Goal: Information Seeking & Learning: Compare options

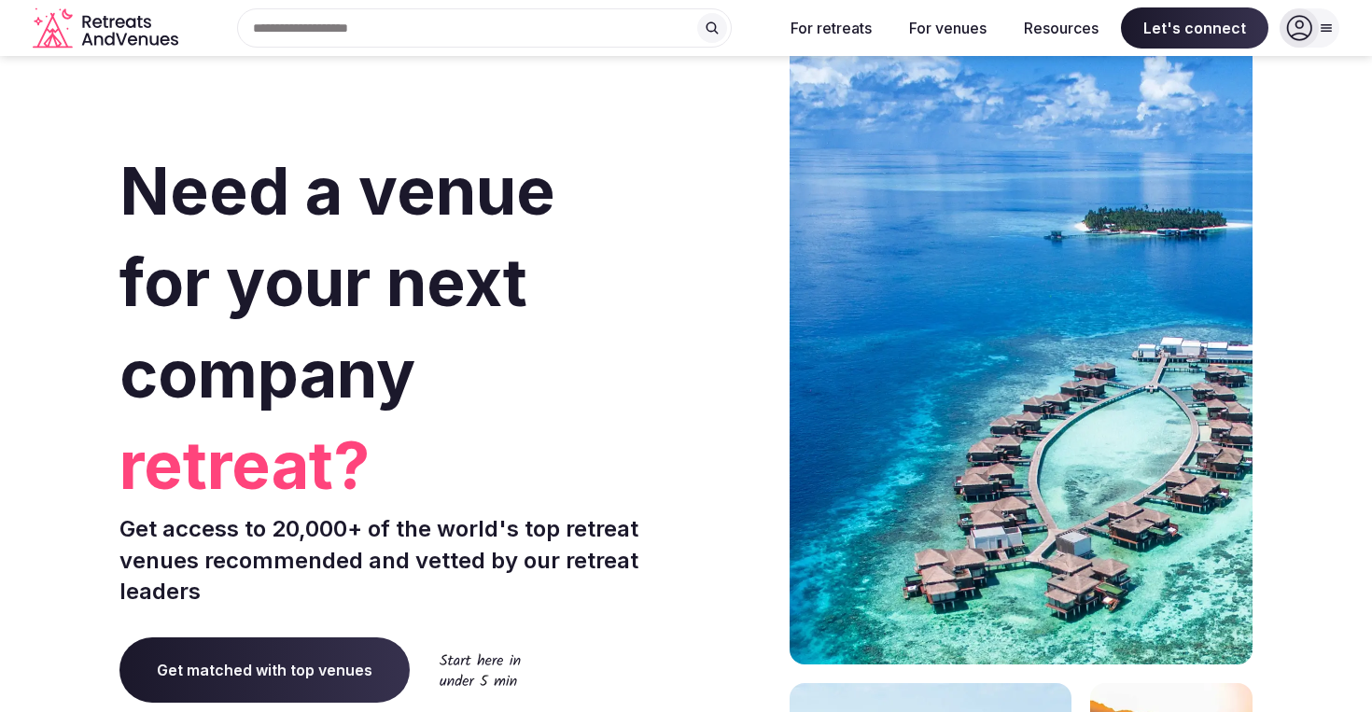
click at [1308, 37] on icon at bounding box center [1299, 28] width 26 height 26
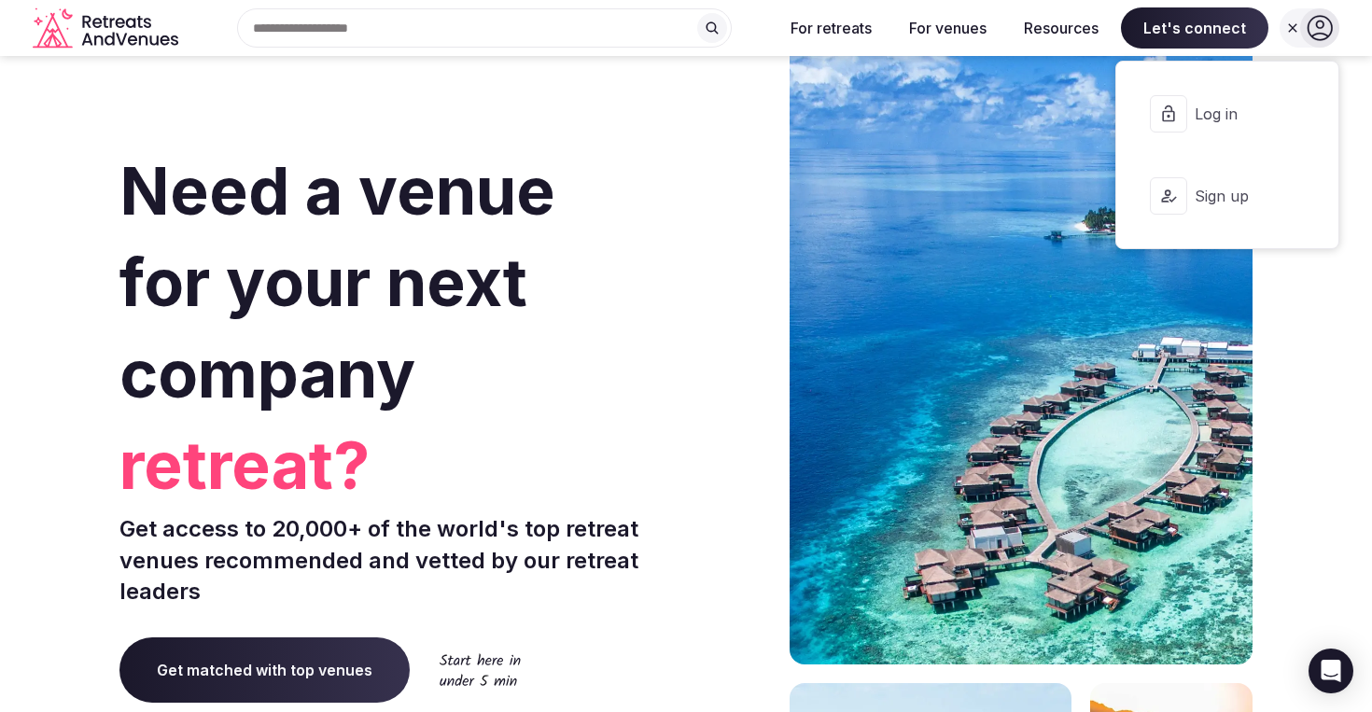
click at [1242, 116] on span "Log in" at bounding box center [1240, 114] width 90 height 21
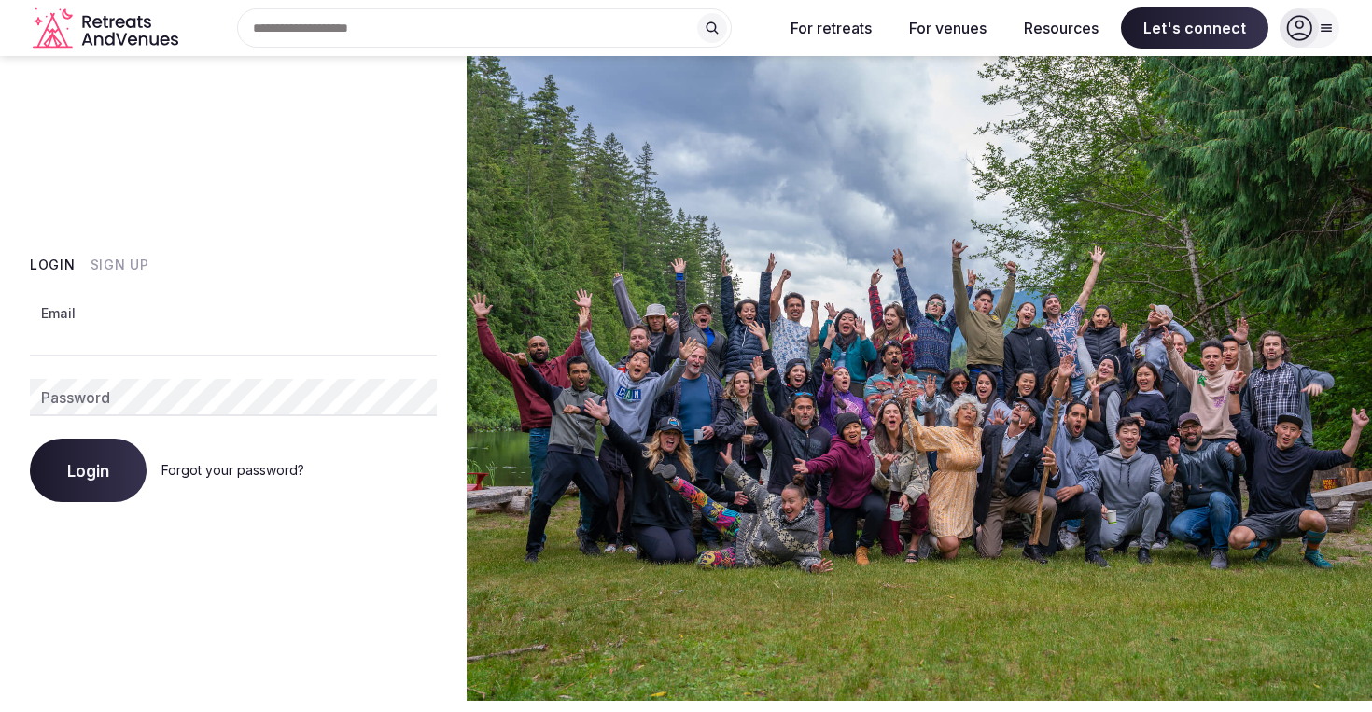
click at [190, 341] on input "Email" at bounding box center [233, 337] width 407 height 37
click at [403, 701] on com-1password-button at bounding box center [686, 701] width 1372 height 0
click at [208, 336] on input "Email" at bounding box center [233, 337] width 407 height 37
type input "**********"
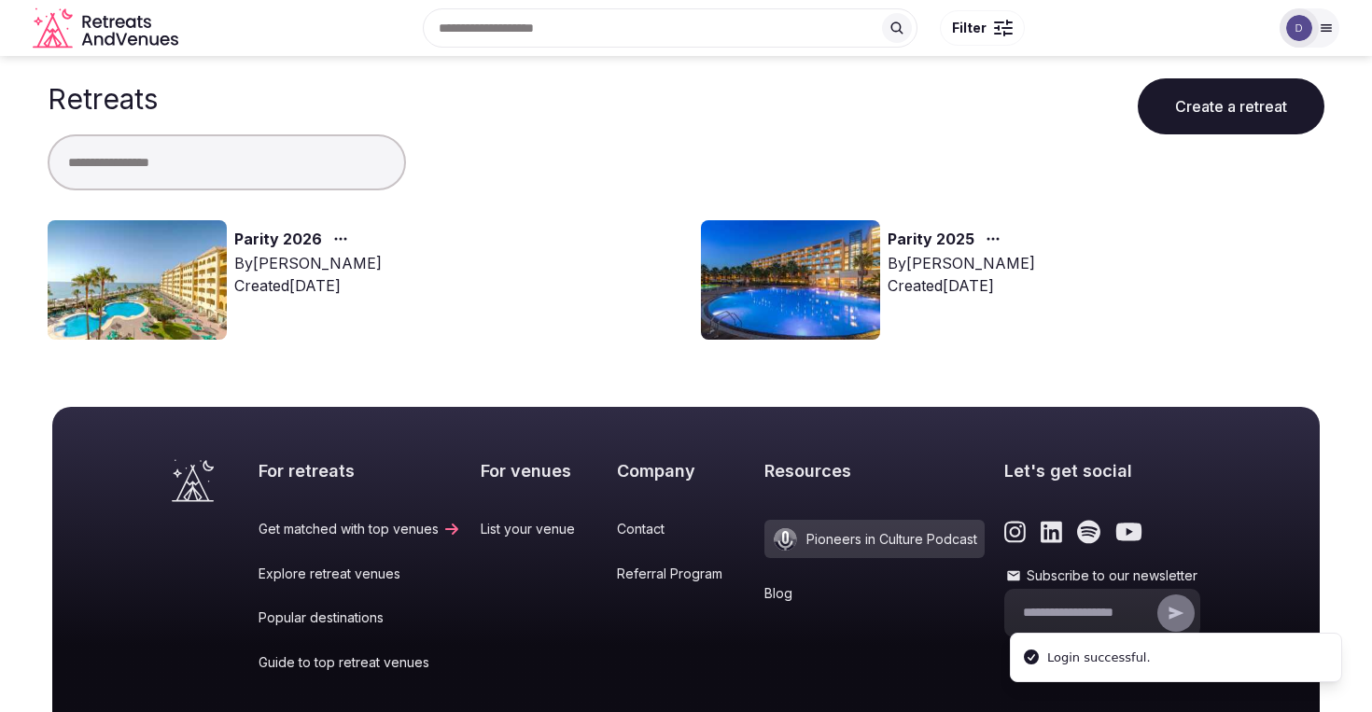
click at [276, 236] on link "Parity 2026" at bounding box center [278, 240] width 88 height 24
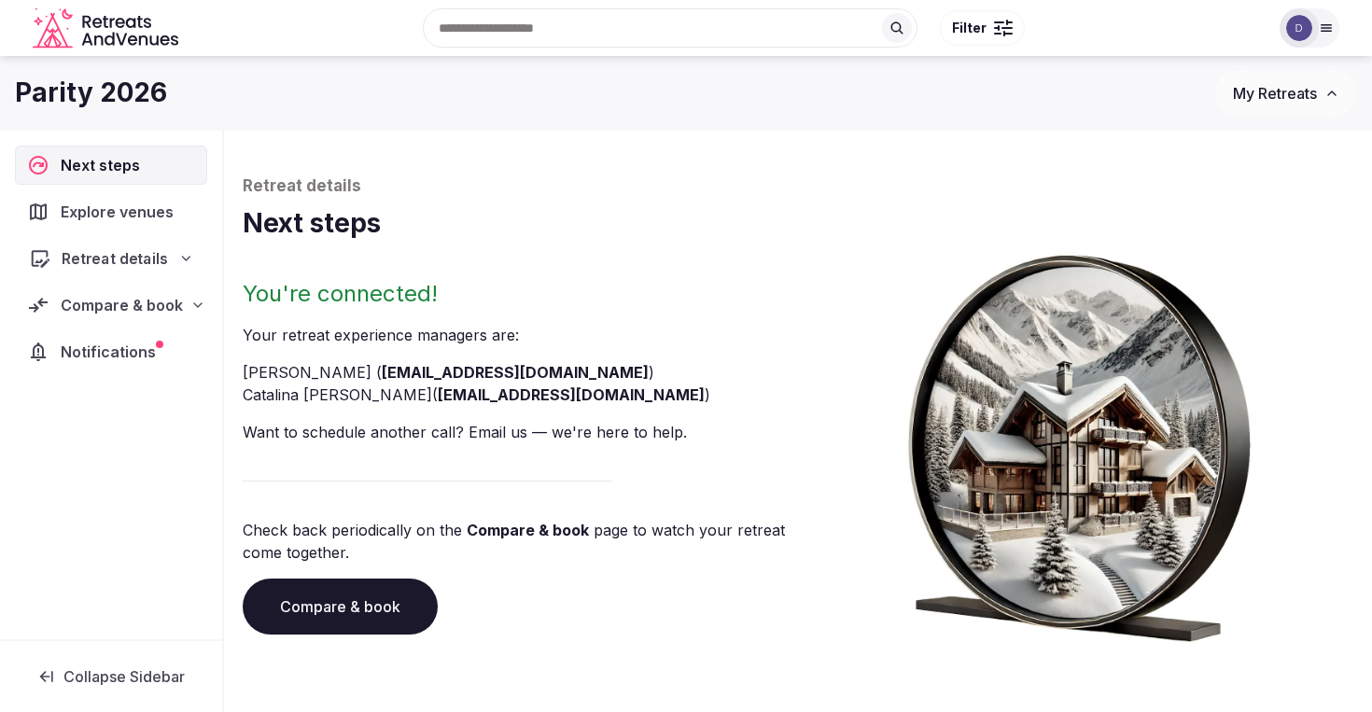
click at [119, 270] on div "Retreat details" at bounding box center [111, 258] width 189 height 38
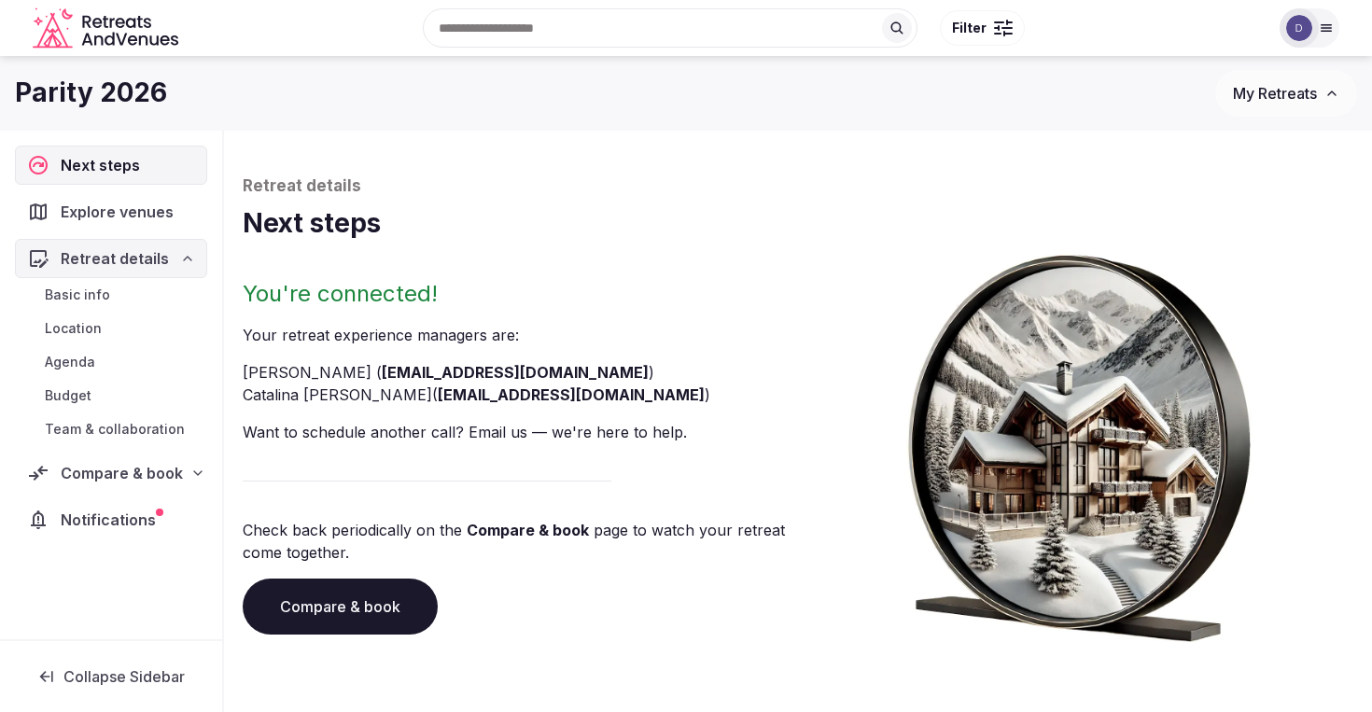
click at [103, 335] on link "Location" at bounding box center [111, 329] width 192 height 26
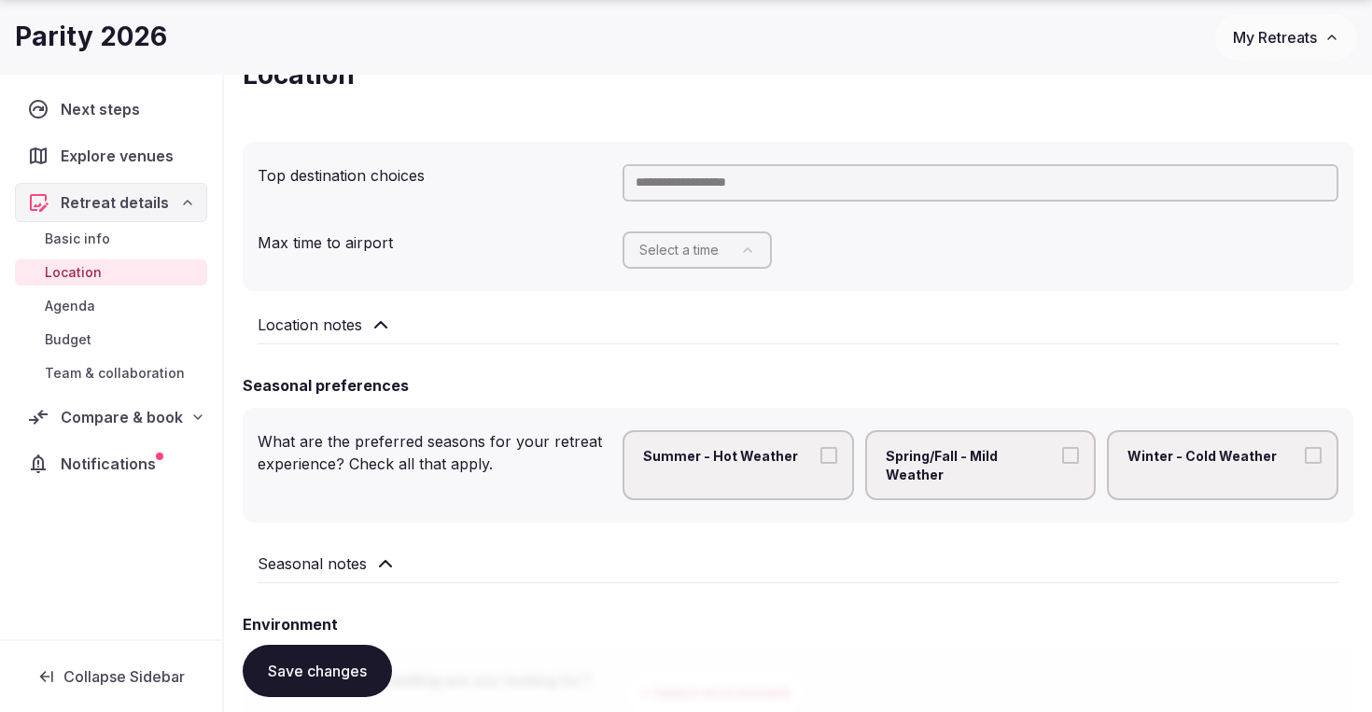
scroll to position [283, 0]
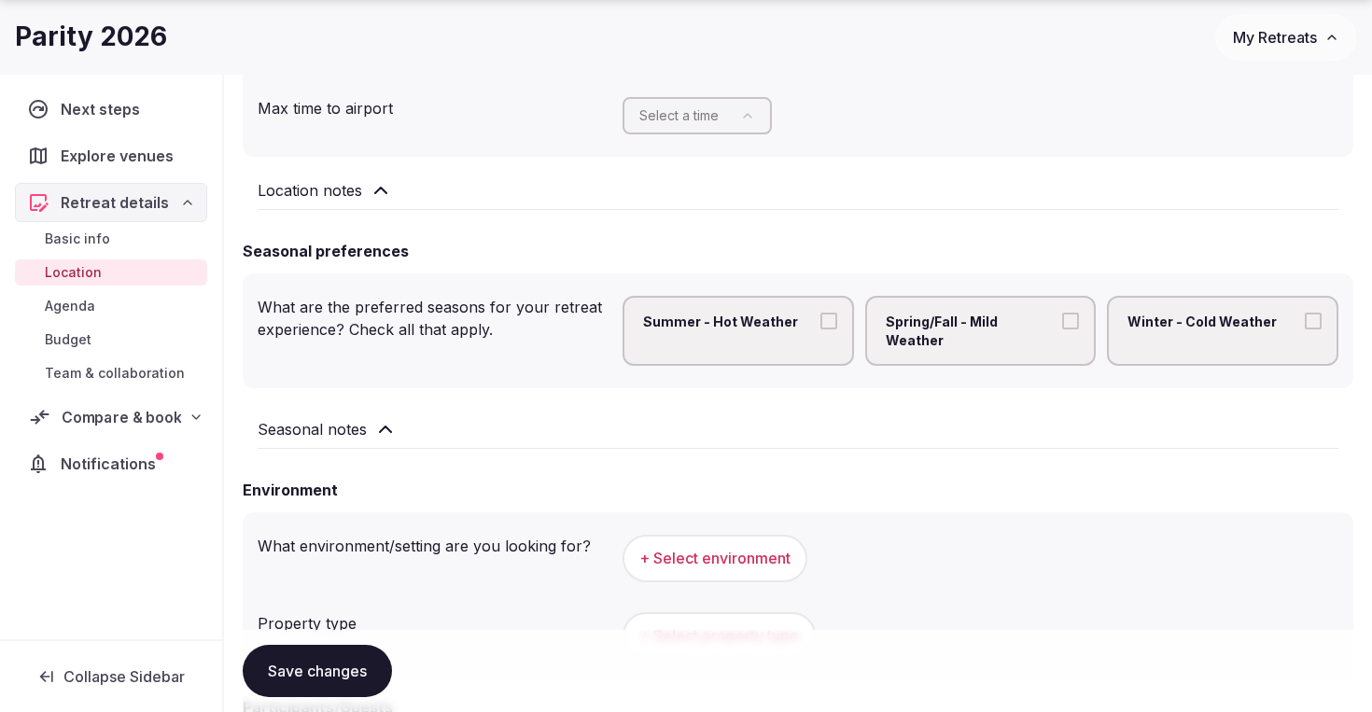
click at [105, 405] on div "Compare & book" at bounding box center [111, 417] width 189 height 38
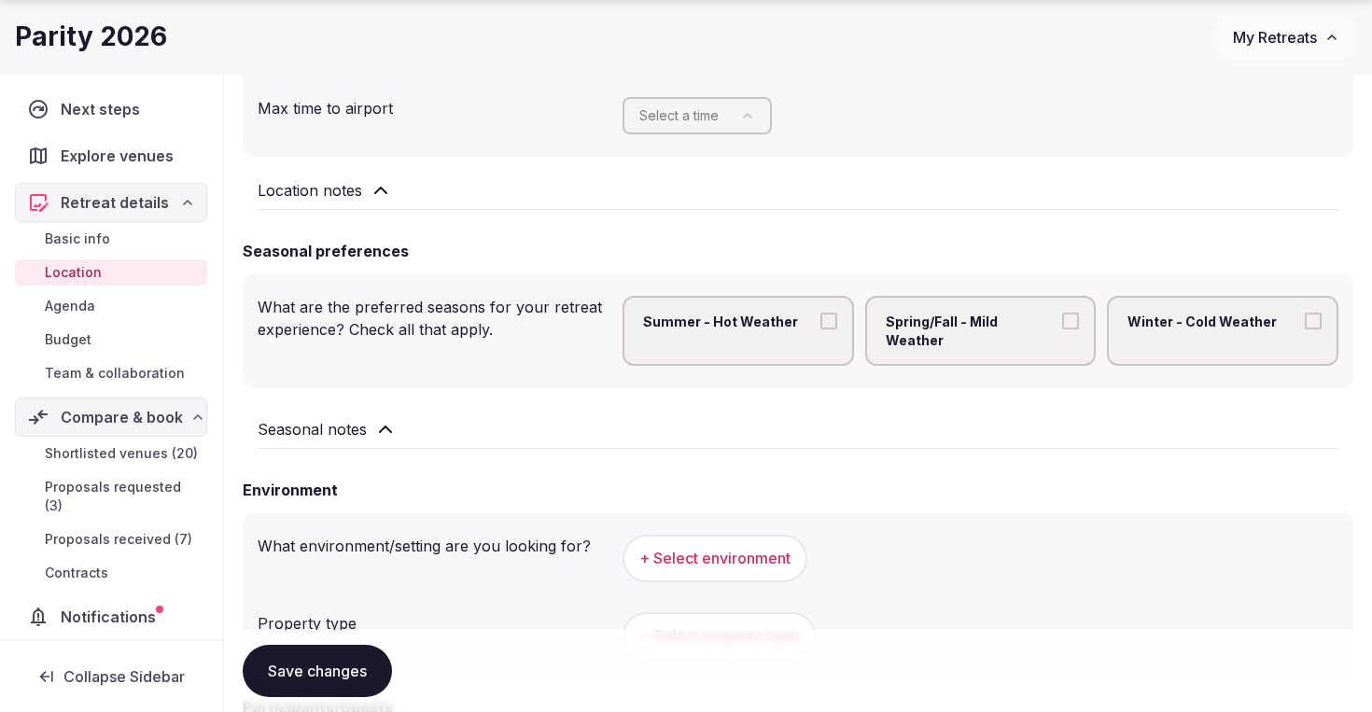
click at [125, 530] on span "Proposals received (7)" at bounding box center [119, 539] width 148 height 19
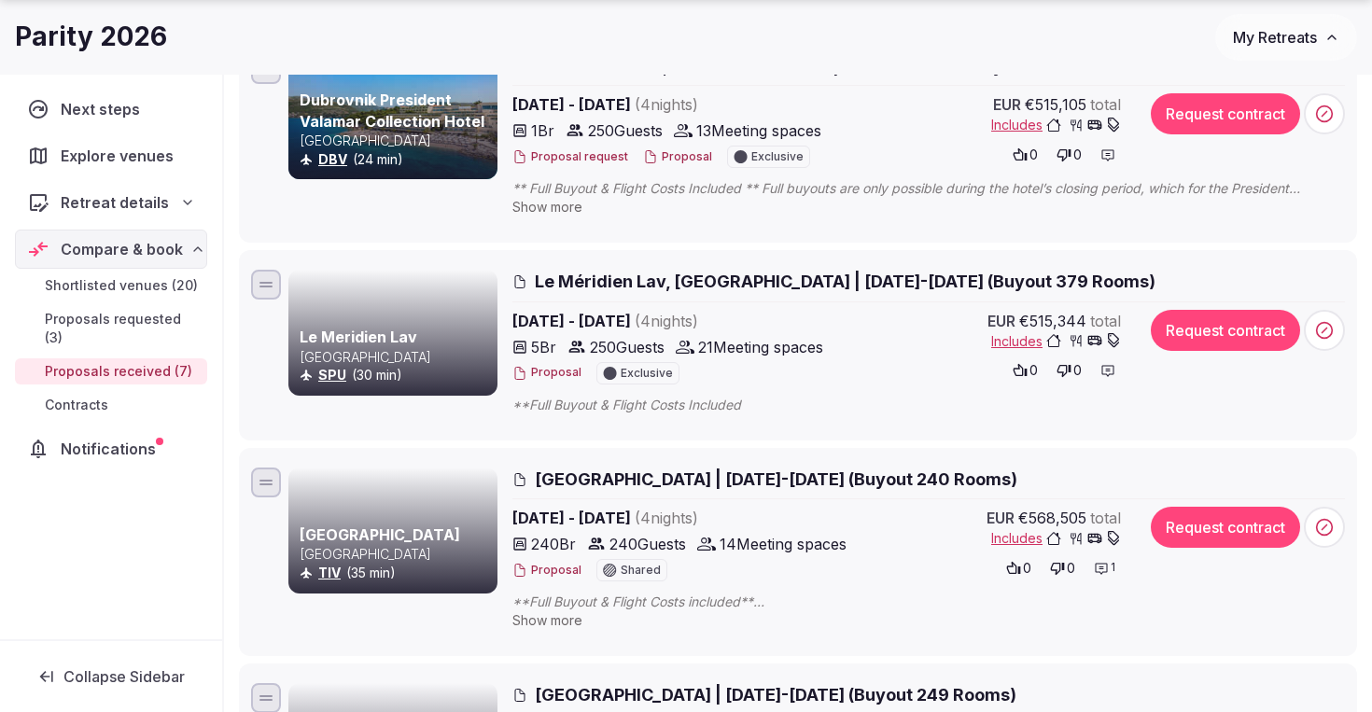
scroll to position [737, 0]
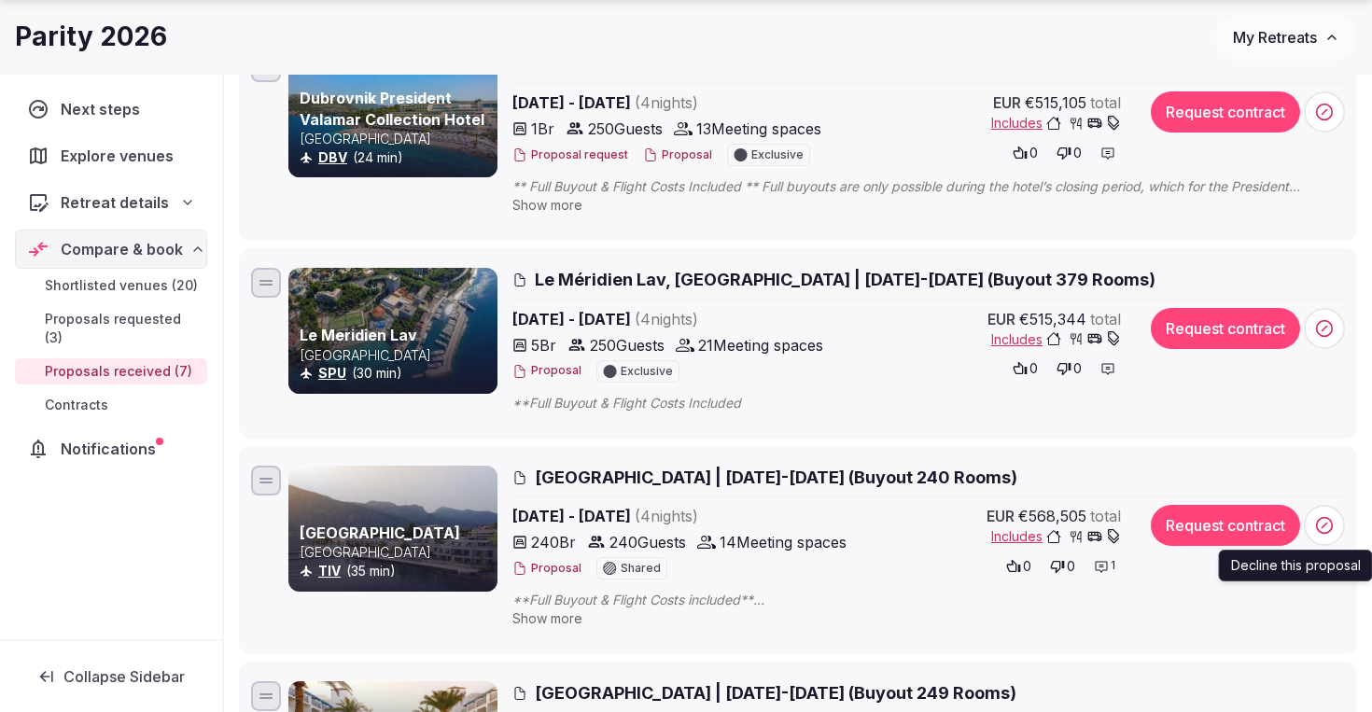
click at [1334, 533] on span at bounding box center [1324, 525] width 41 height 41
click at [1328, 522] on icon at bounding box center [1324, 525] width 19 height 19
click at [1326, 527] on icon at bounding box center [1324, 525] width 19 height 19
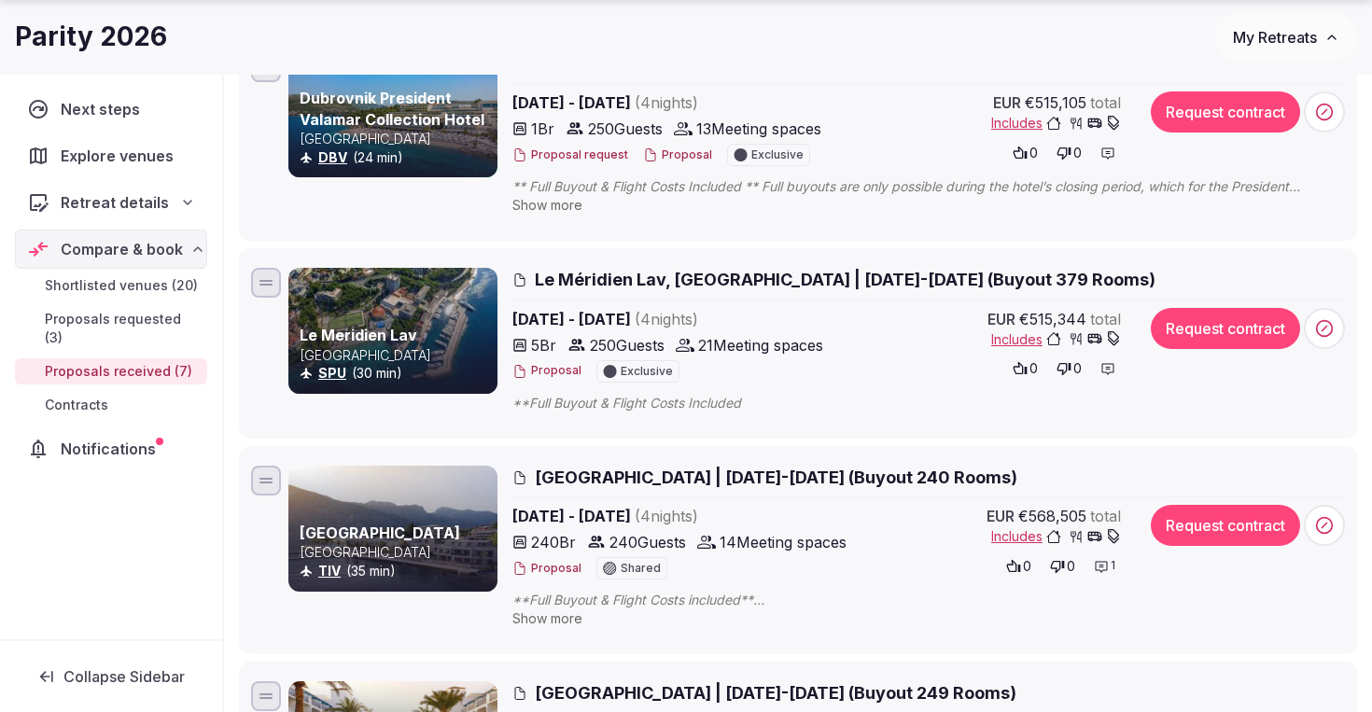
click at [1326, 527] on icon at bounding box center [1324, 525] width 19 height 19
click at [1107, 565] on icon at bounding box center [1101, 566] width 15 height 15
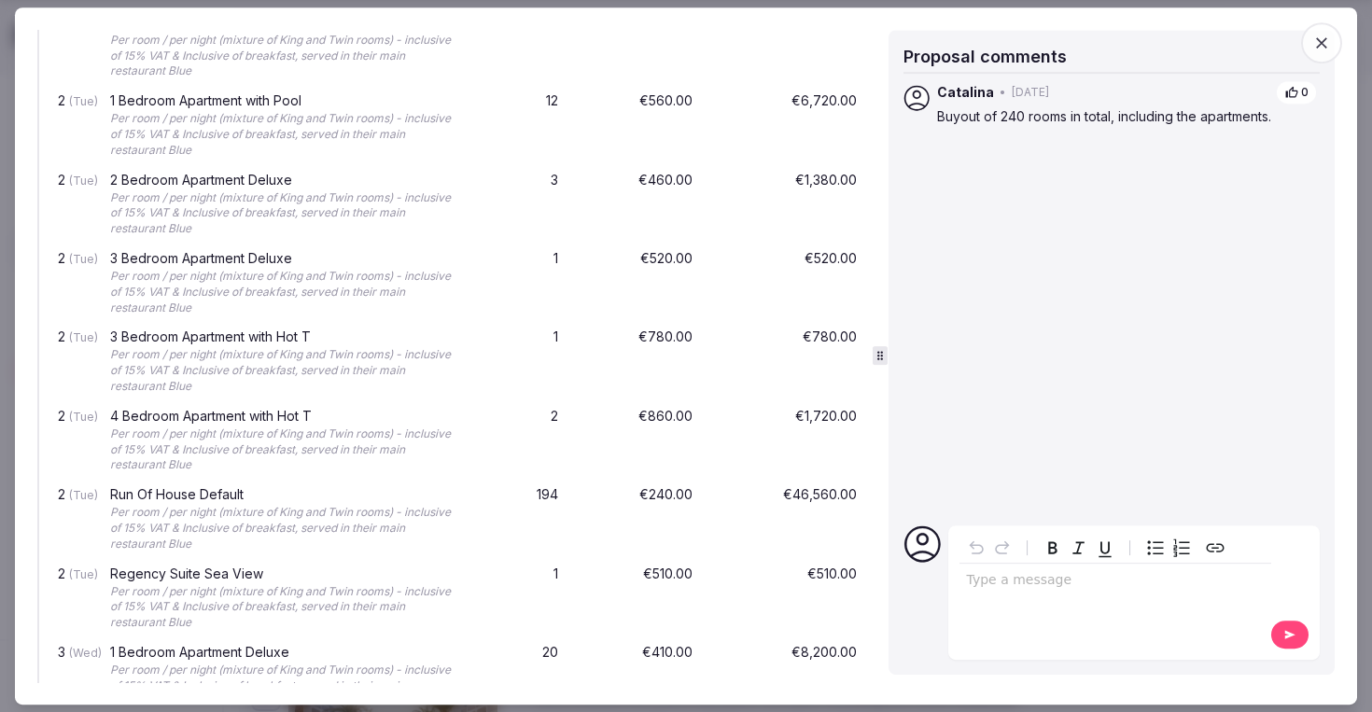
scroll to position [1665, 0]
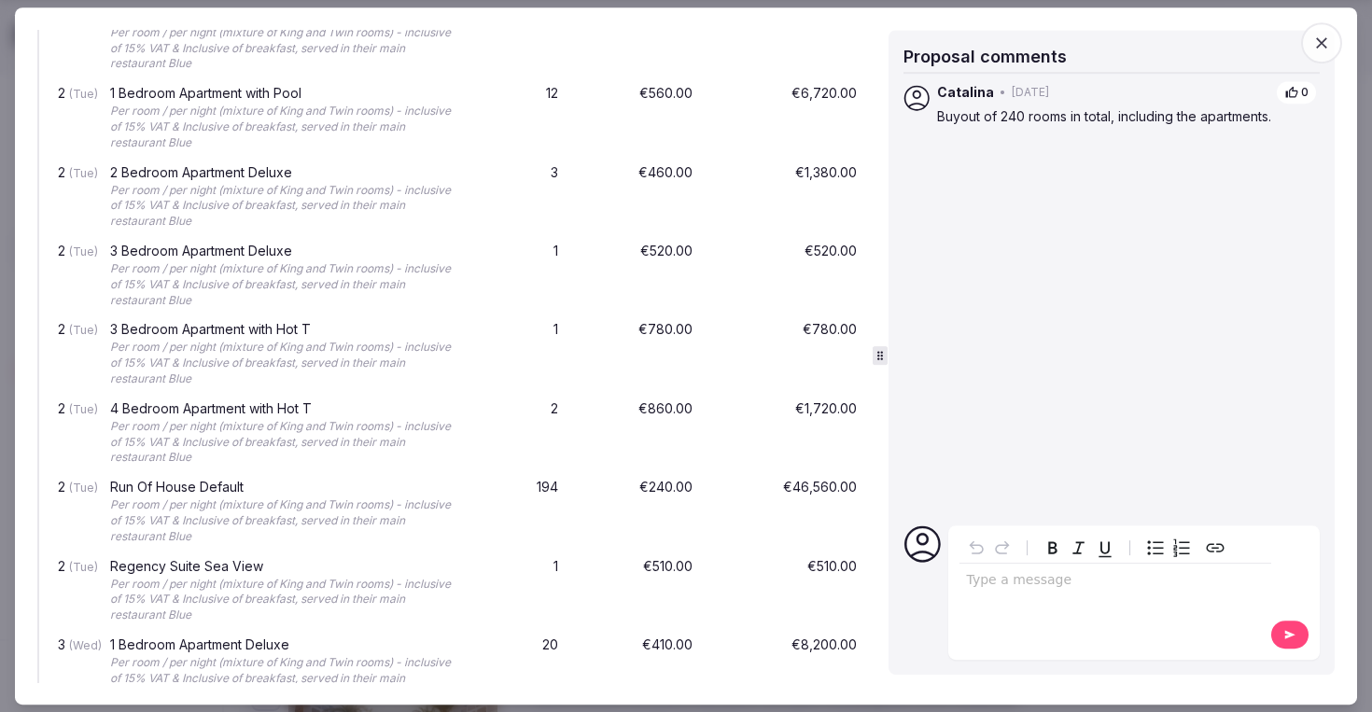
click at [1052, 595] on div "editable markdown" at bounding box center [1116, 582] width 312 height 37
click at [1288, 634] on icon at bounding box center [1291, 635] width 10 height 8
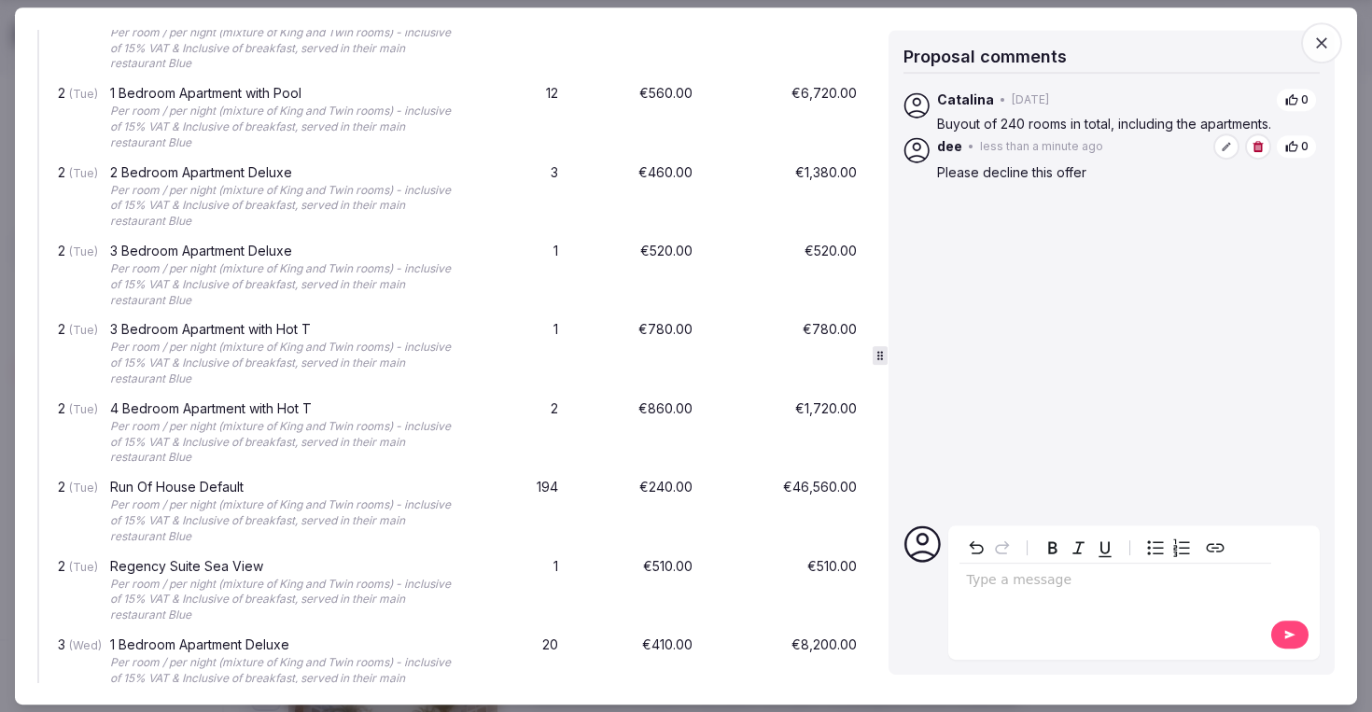
click at [1325, 49] on icon "button" at bounding box center [1322, 43] width 19 height 19
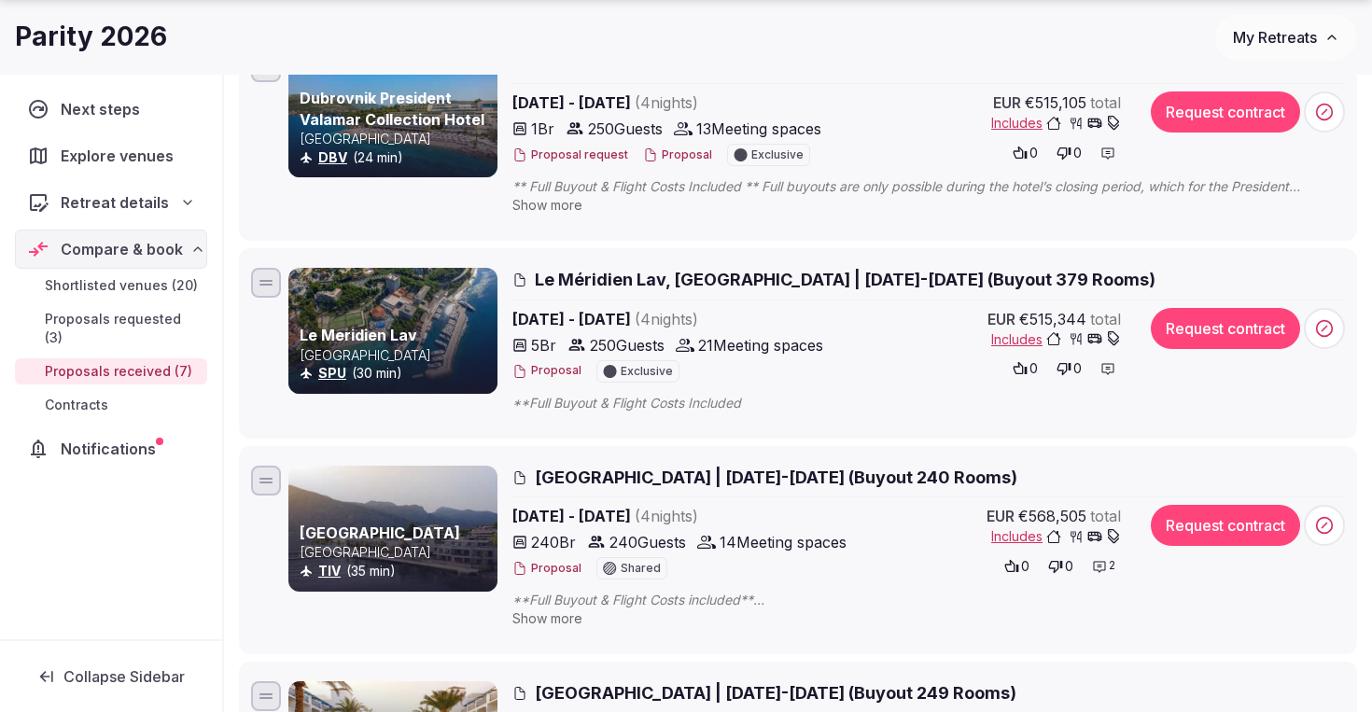
click at [1337, 528] on span at bounding box center [1324, 525] width 41 height 41
click at [1336, 528] on span at bounding box center [1324, 525] width 41 height 41
click at [266, 482] on div at bounding box center [266, 483] width 13 height 2
click at [268, 488] on div at bounding box center [266, 481] width 30 height 30
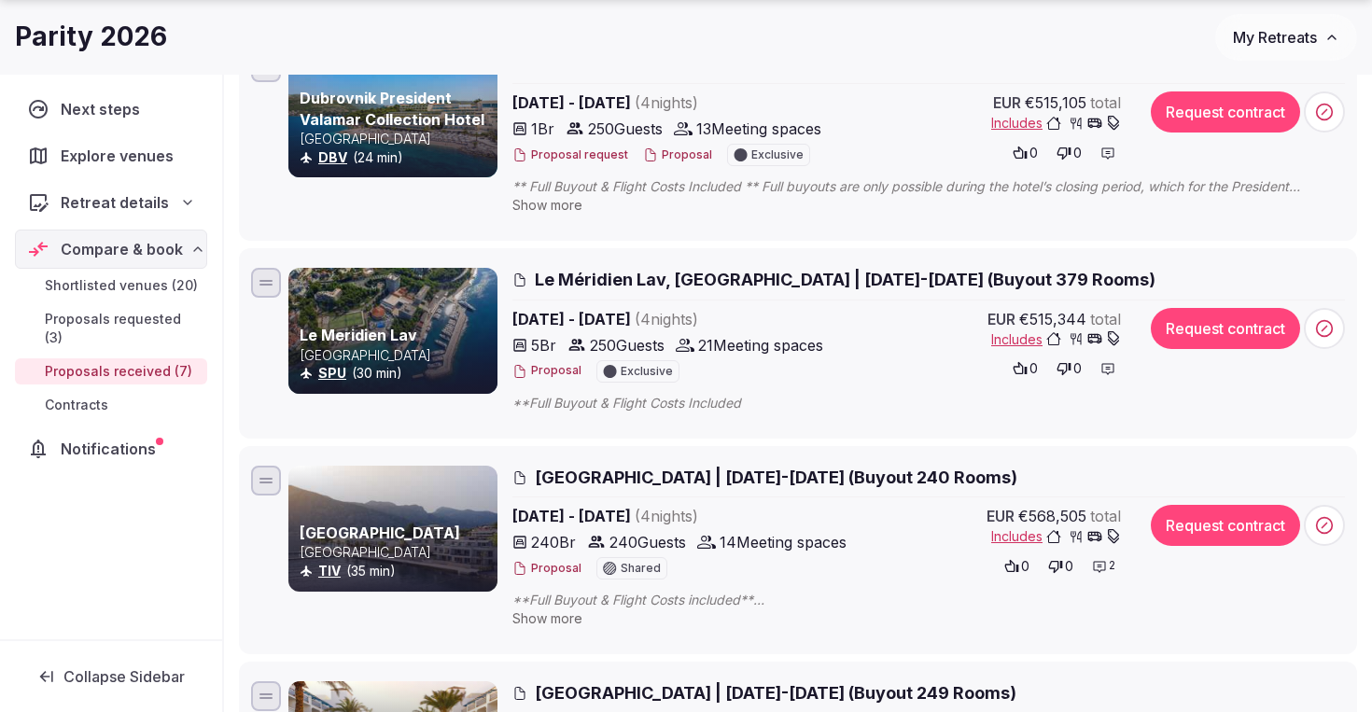
click at [268, 488] on div at bounding box center [266, 481] width 30 height 30
click at [1330, 533] on icon at bounding box center [1324, 525] width 19 height 19
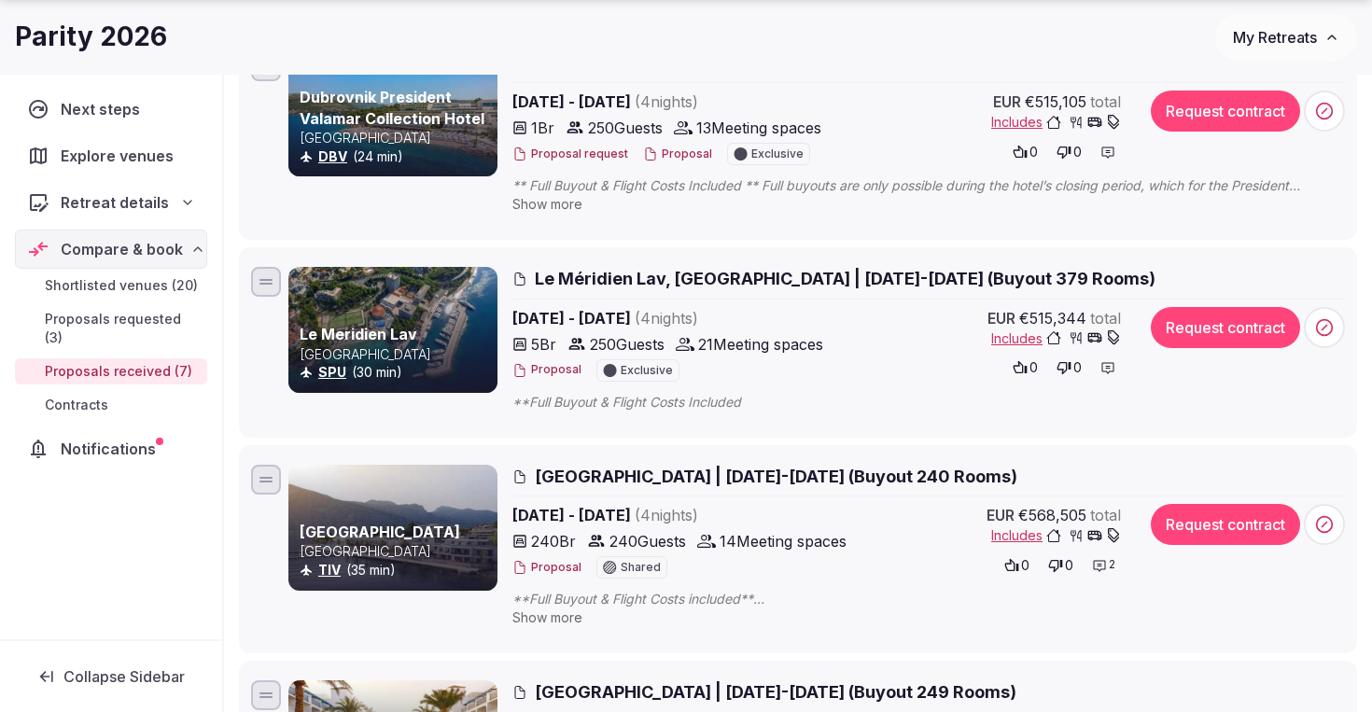
drag, startPoint x: 529, startPoint y: 472, endPoint x: 631, endPoint y: 470, distance: 101.8
click at [631, 470] on h2 "Hyatt Regency Kotor Bay Resort | Nov 2-6, 2026 (Buyout 240 Rooms)" at bounding box center [929, 476] width 833 height 23
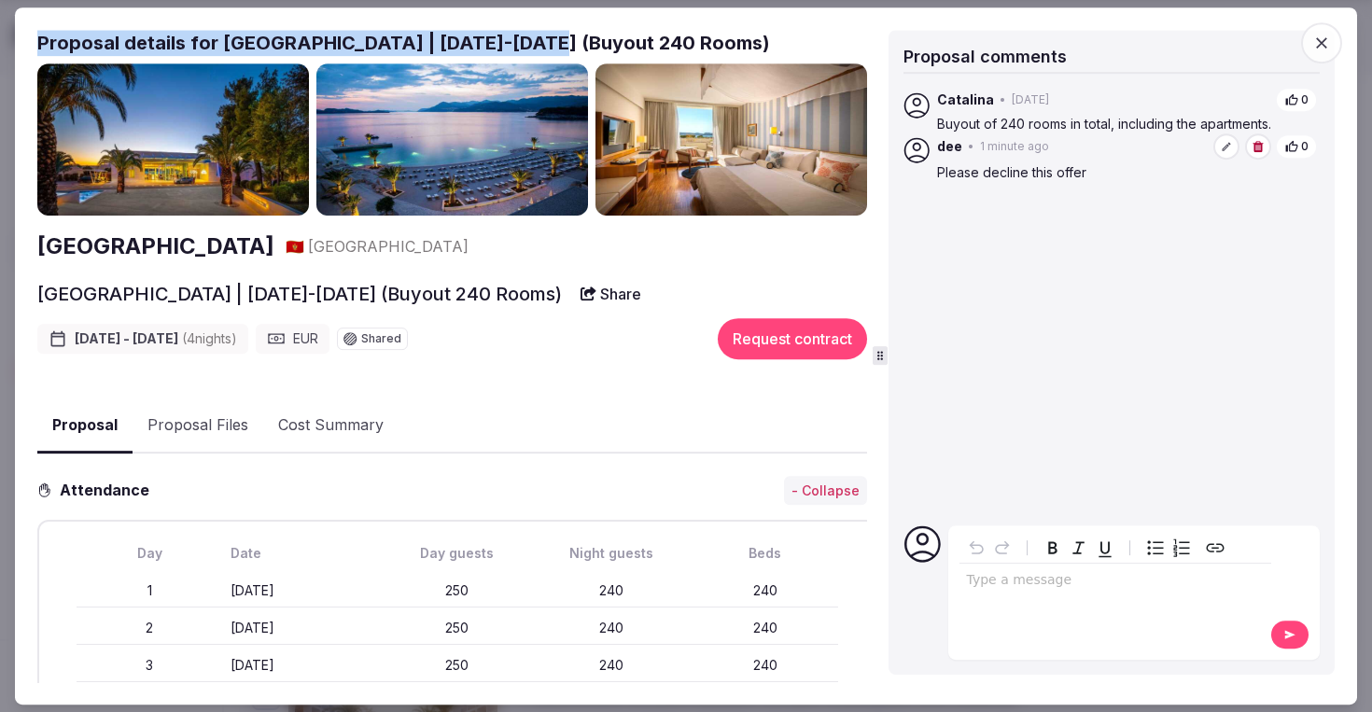
drag, startPoint x: 521, startPoint y: 44, endPoint x: 58, endPoint y: 25, distance: 463.4
click at [58, 25] on div "Proposal Proposal Proposal details for Hyatt Regency Kotor Bay Resort | Nov 2-6…" at bounding box center [686, 356] width 1342 height 698
click at [58, 26] on div "Proposal Proposal Proposal details for Hyatt Regency Kotor Bay Resort | Nov 2-6…" at bounding box center [686, 356] width 1342 height 698
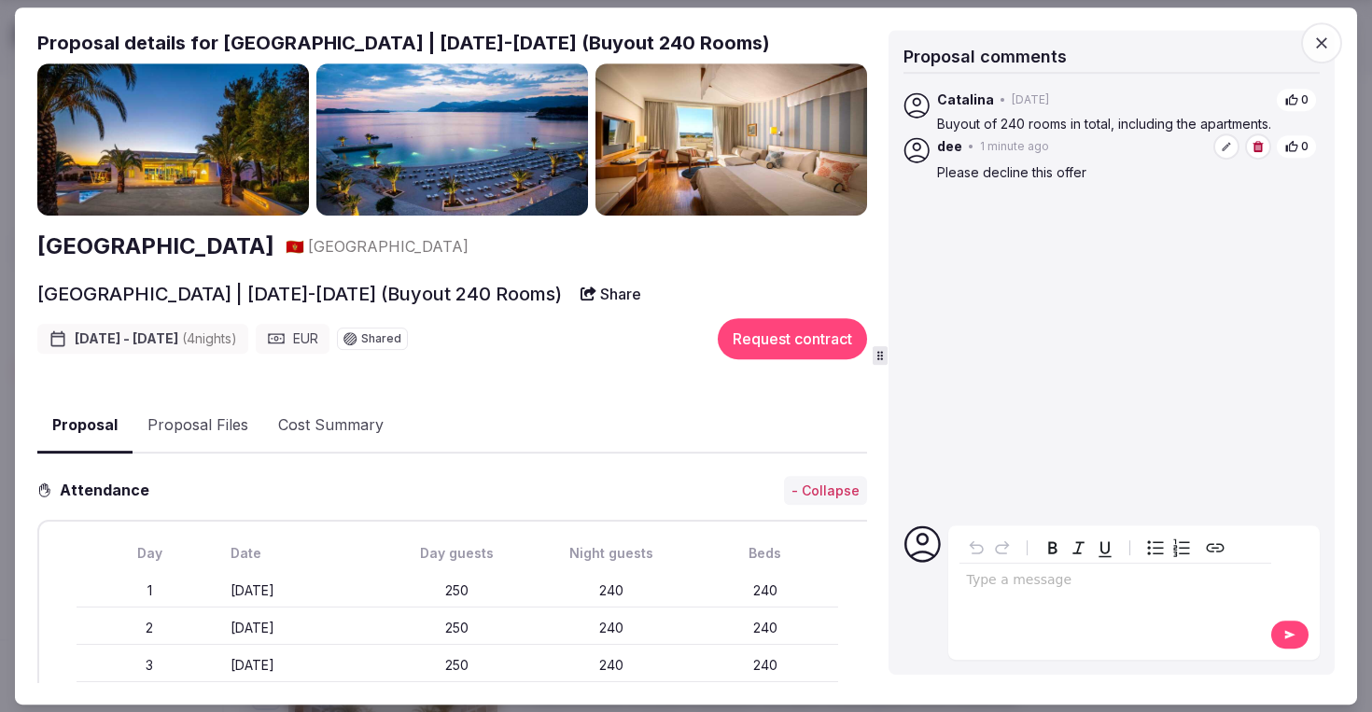
click at [217, 42] on h2 "Proposal details for Hyatt Regency Kotor Bay Resort | Nov 2-6, 2026 (Buyout 240…" at bounding box center [452, 43] width 830 height 26
drag, startPoint x: 219, startPoint y: 42, endPoint x: 510, endPoint y: 47, distance: 290.4
click at [510, 47] on h2 "Proposal details for Hyatt Regency Kotor Bay Resort | Nov 2-6, 2026 (Buyout 240…" at bounding box center [452, 43] width 830 height 26
copy h2 "Hyatt Regency Kotor Bay Resort"
click at [1319, 44] on icon "button" at bounding box center [1321, 42] width 11 height 11
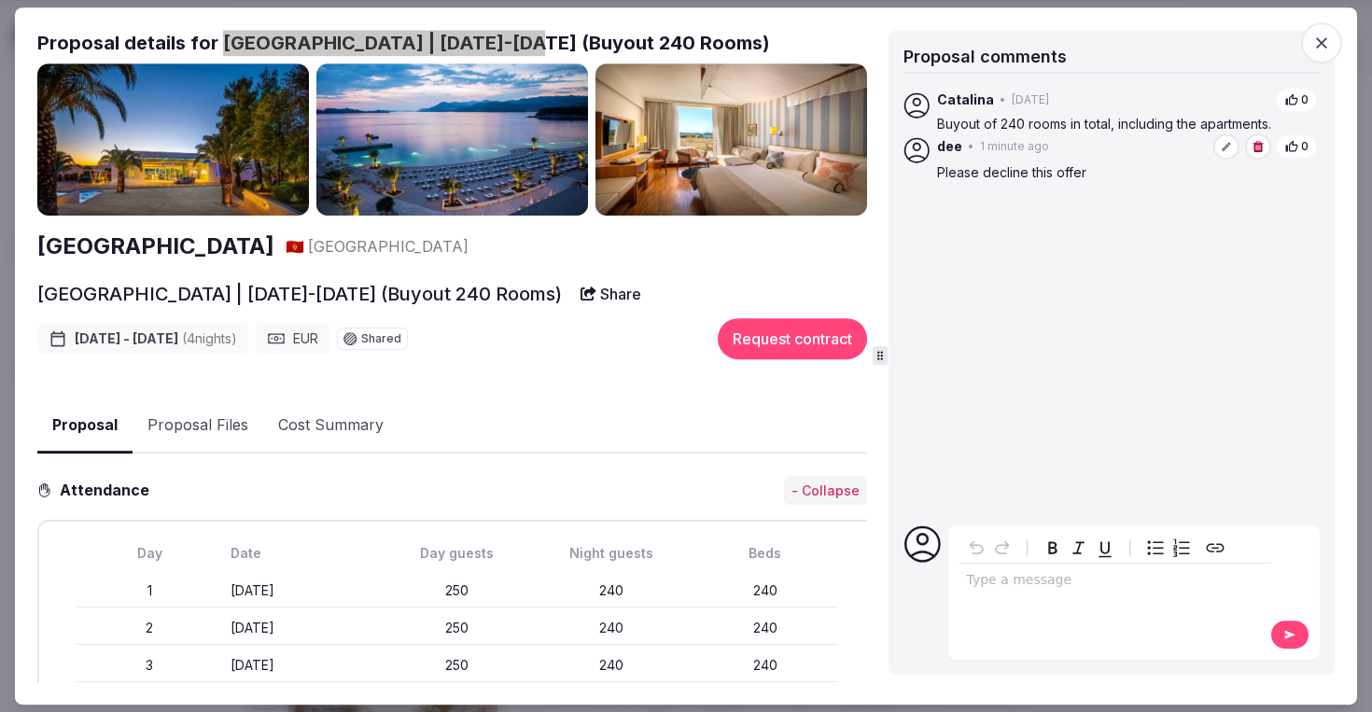
click at [1319, 44] on icon "button" at bounding box center [1322, 43] width 19 height 19
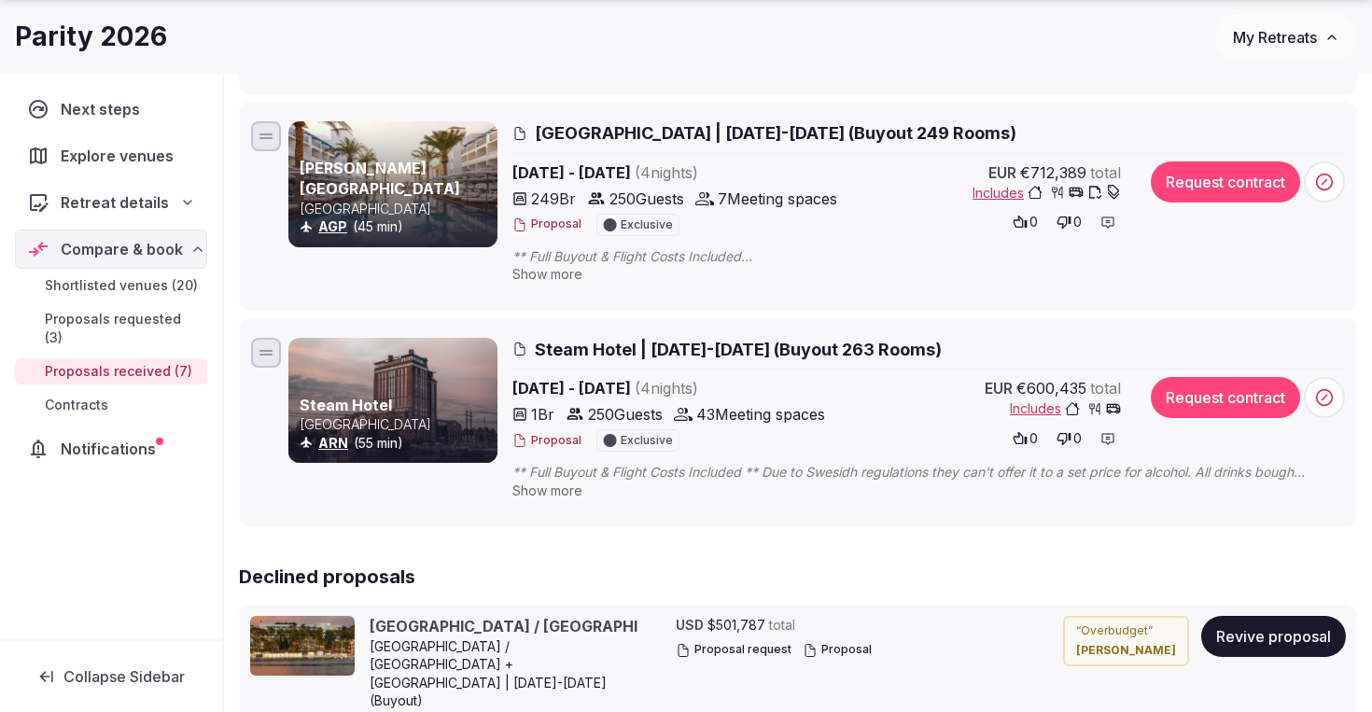
scroll to position [1303, 0]
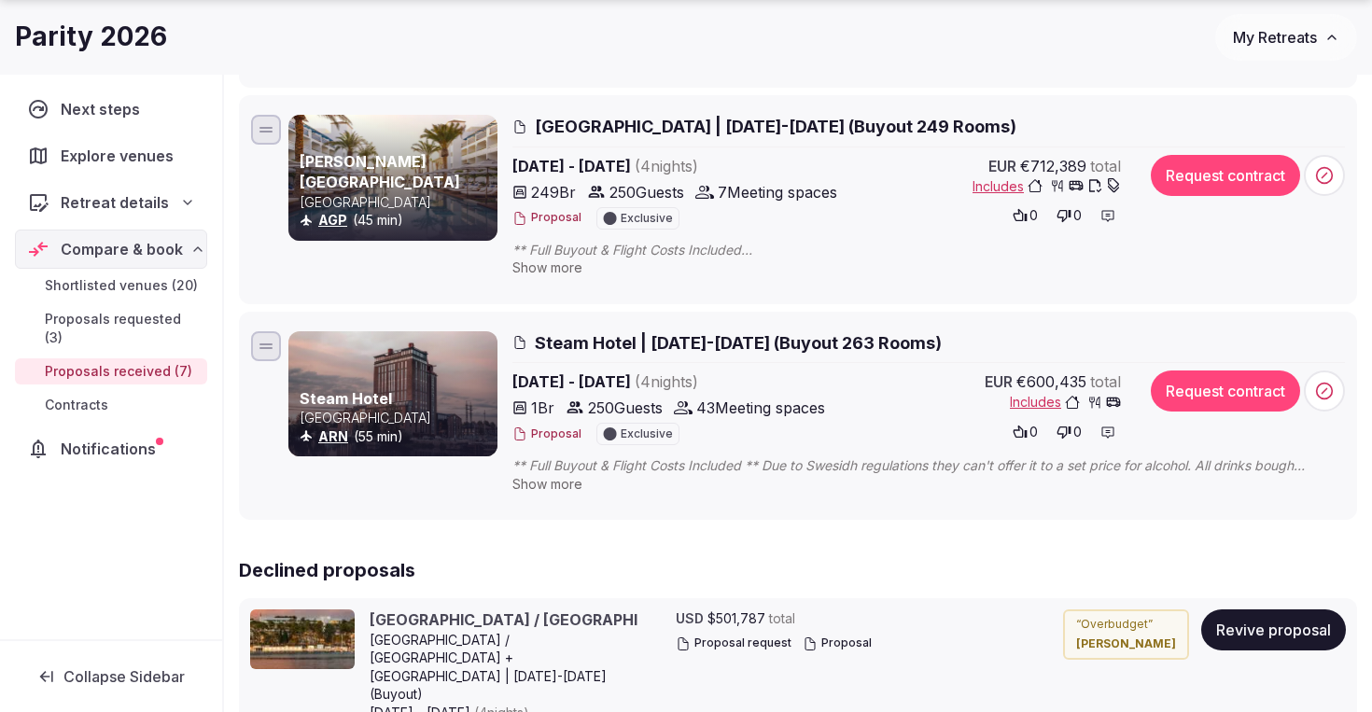
click at [602, 341] on span "Steam Hotel | Oct 5-9, 2026 (Buyout 263 Rooms)" at bounding box center [738, 342] width 407 height 23
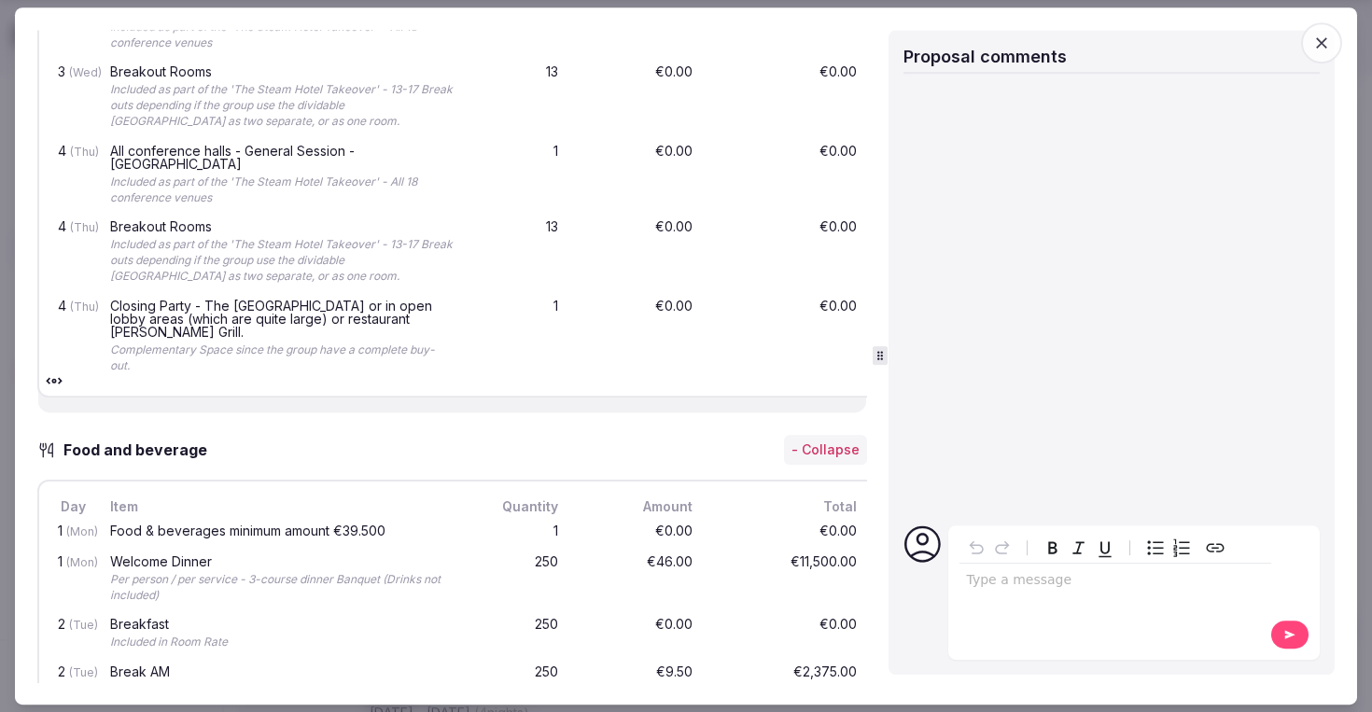
scroll to position [2040, 0]
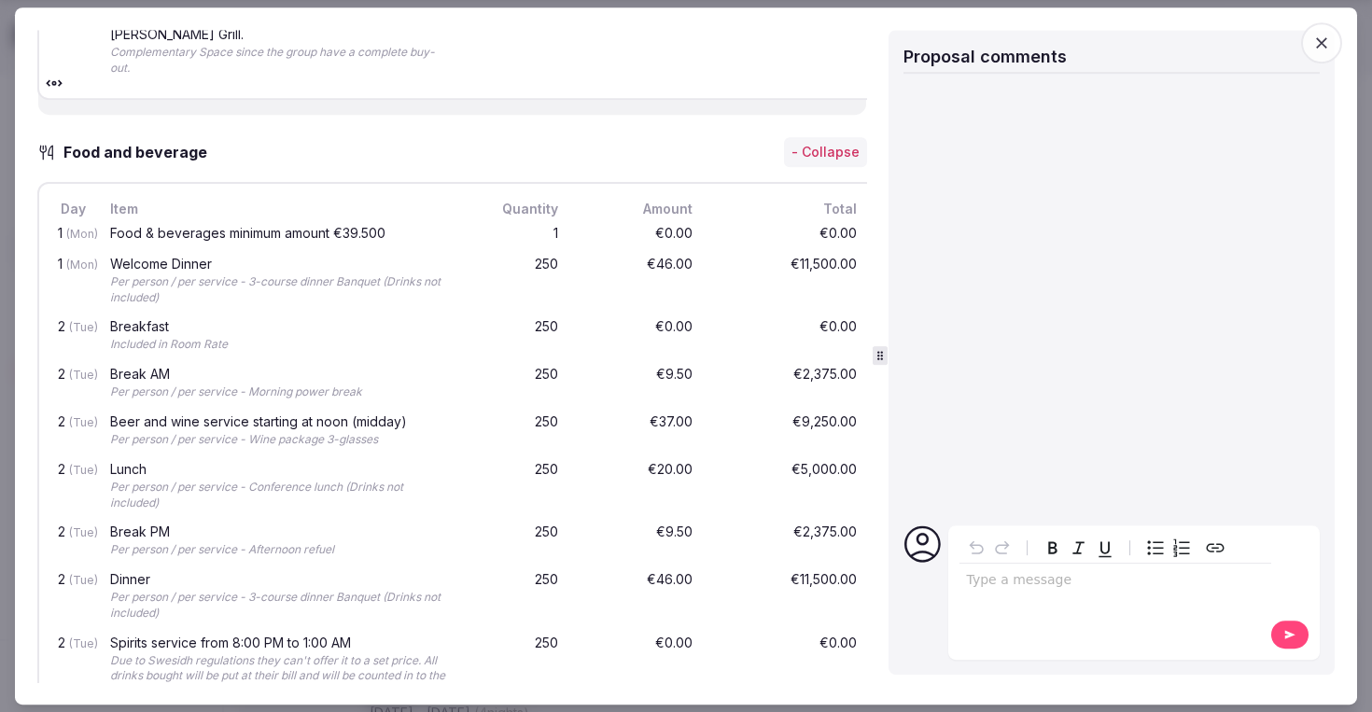
click at [1323, 47] on icon "button" at bounding box center [1322, 43] width 19 height 19
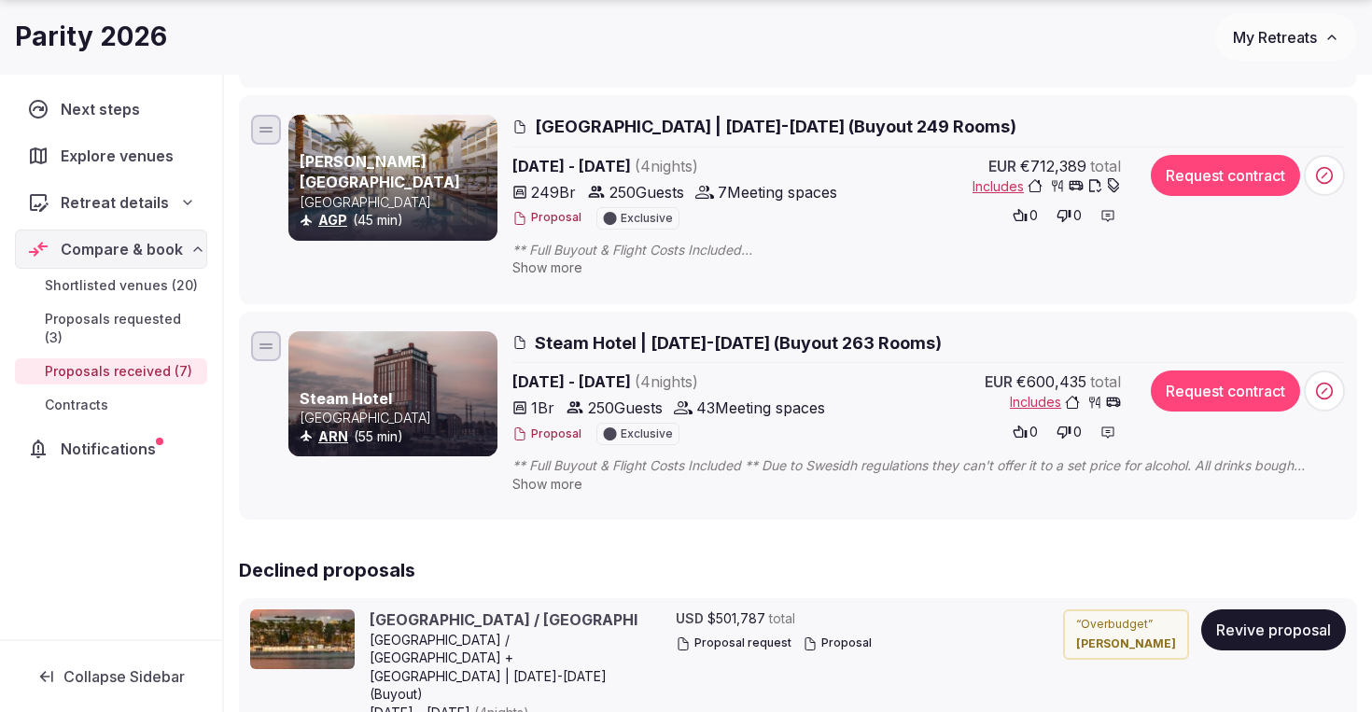
click at [598, 356] on div "Steam Hotel | Oct 5-9, 2026 (Buyout 263 Rooms)" at bounding box center [929, 347] width 833 height 32
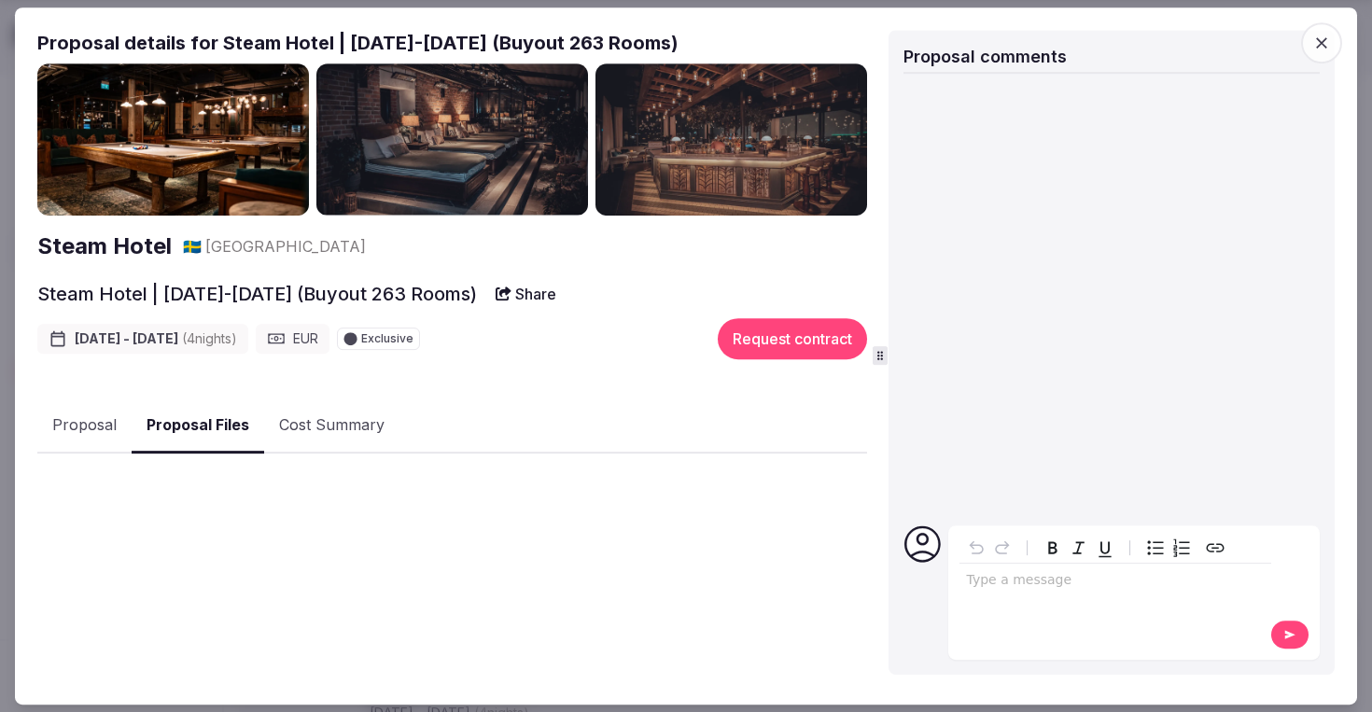
click at [197, 437] on button "Proposal Files" at bounding box center [198, 426] width 133 height 55
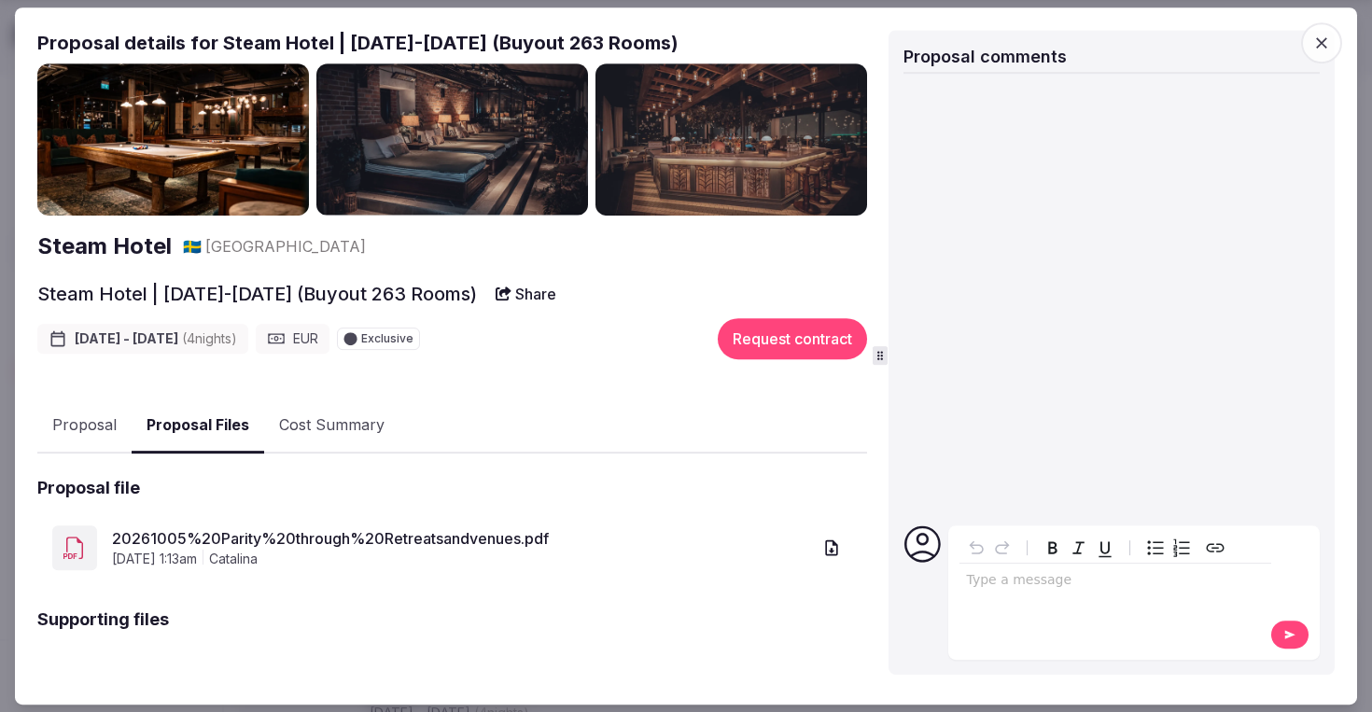
click at [316, 434] on button "Cost Summary" at bounding box center [331, 426] width 135 height 54
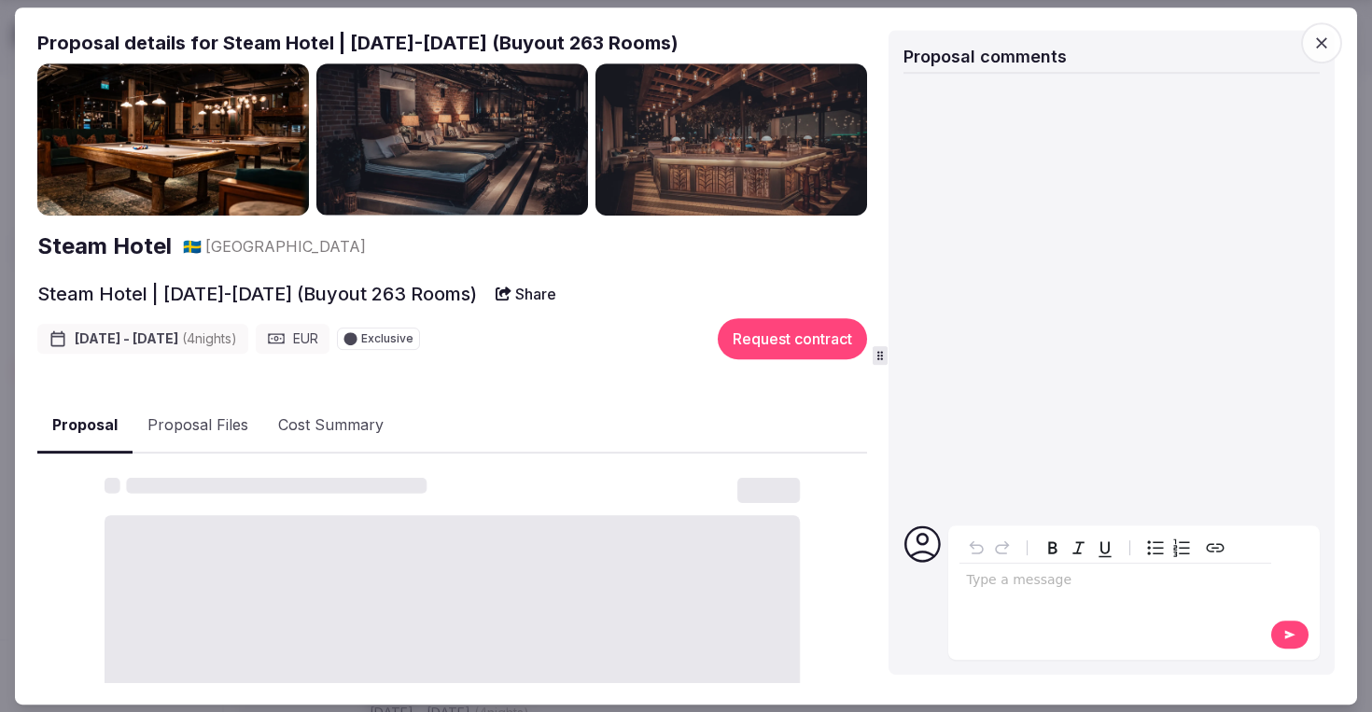
click at [89, 418] on button "Proposal" at bounding box center [84, 426] width 95 height 55
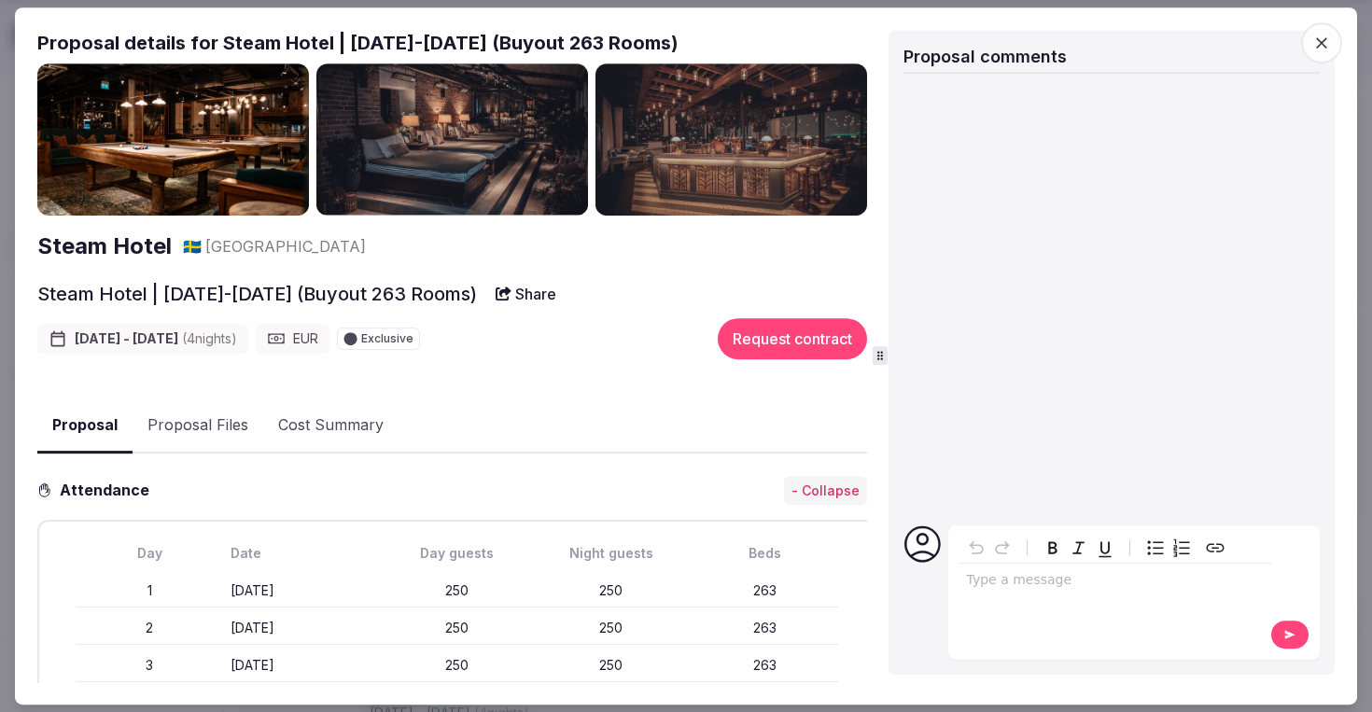
click at [556, 298] on button "Share" at bounding box center [526, 294] width 83 height 34
click at [312, 296] on h2 "Steam Hotel | Oct 5-9, 2026 (Buyout 263 Rooms)" at bounding box center [257, 294] width 440 height 26
click at [90, 246] on h2 "Steam Hotel" at bounding box center [104, 247] width 134 height 32
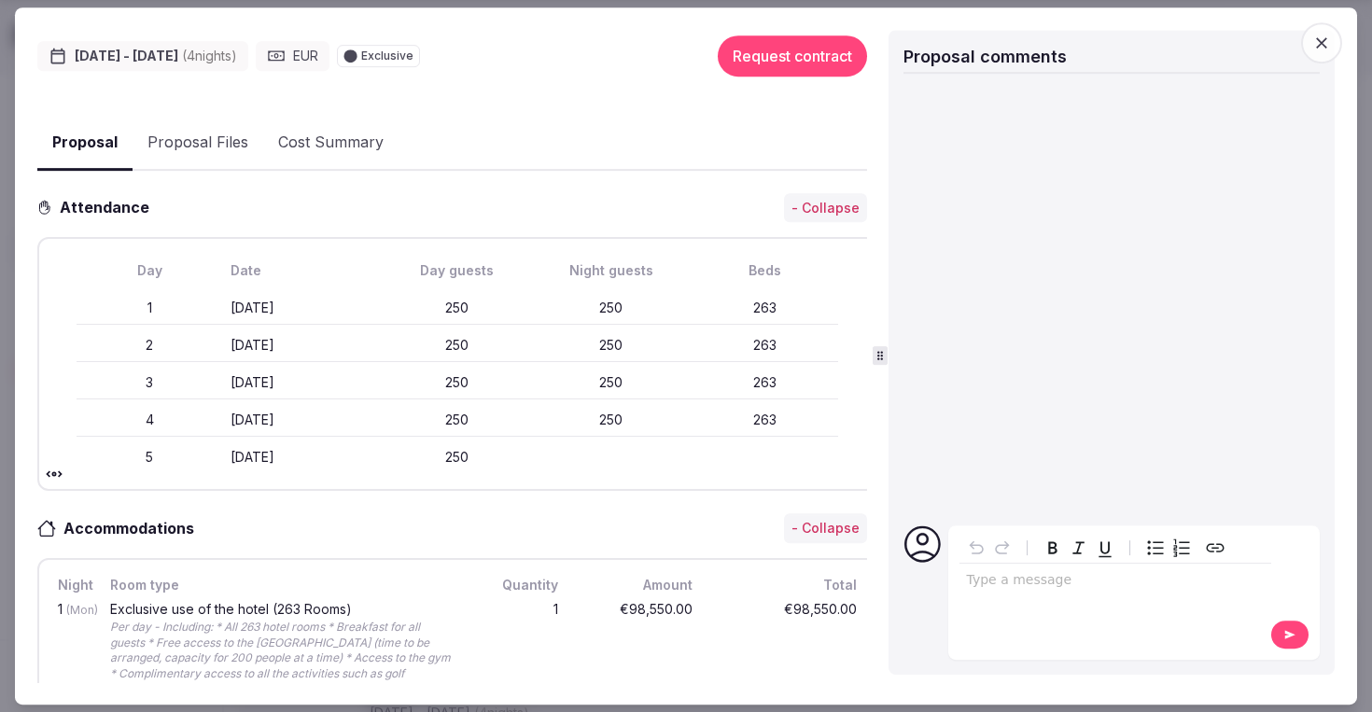
scroll to position [0, 0]
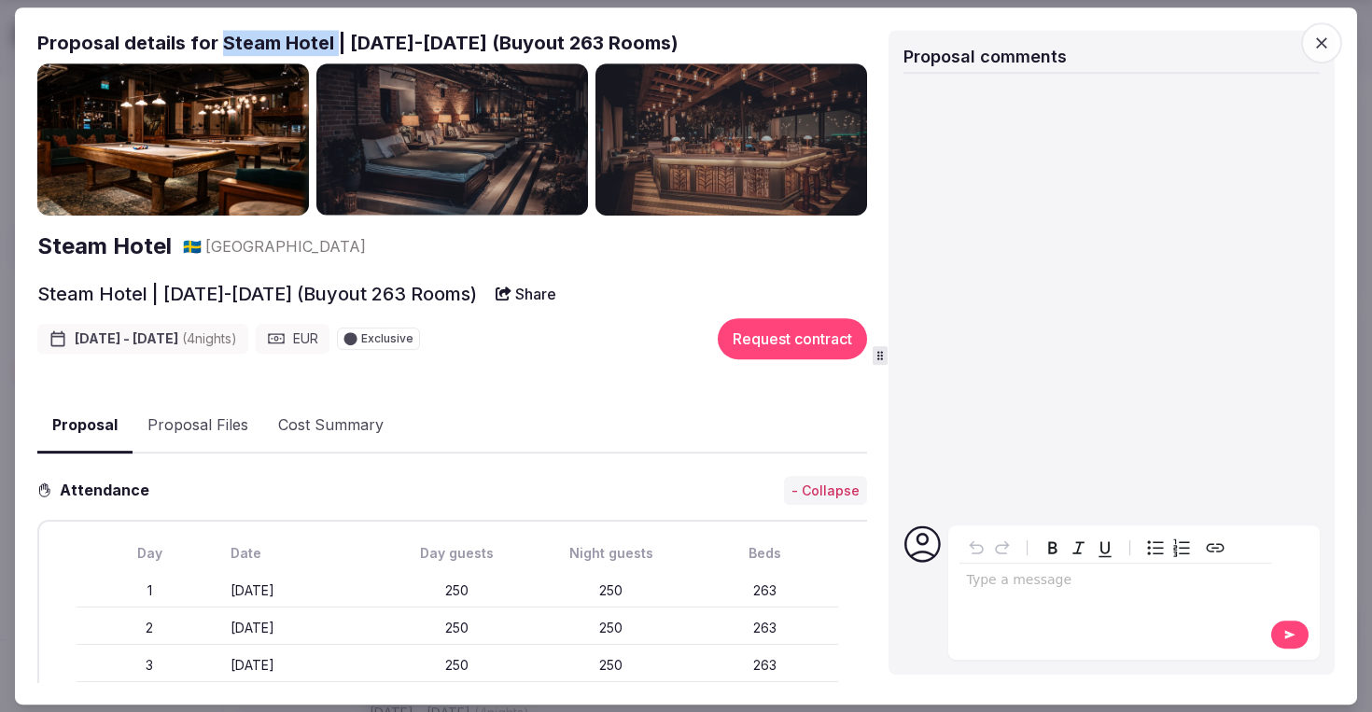
drag, startPoint x: 221, startPoint y: 42, endPoint x: 331, endPoint y: 44, distance: 110.2
click at [331, 44] on h2 "Proposal details for Steam Hotel | Oct 5-9, 2026 (Buyout 263 Rooms)" at bounding box center [452, 43] width 830 height 26
copy h2 "Steam Hotel"
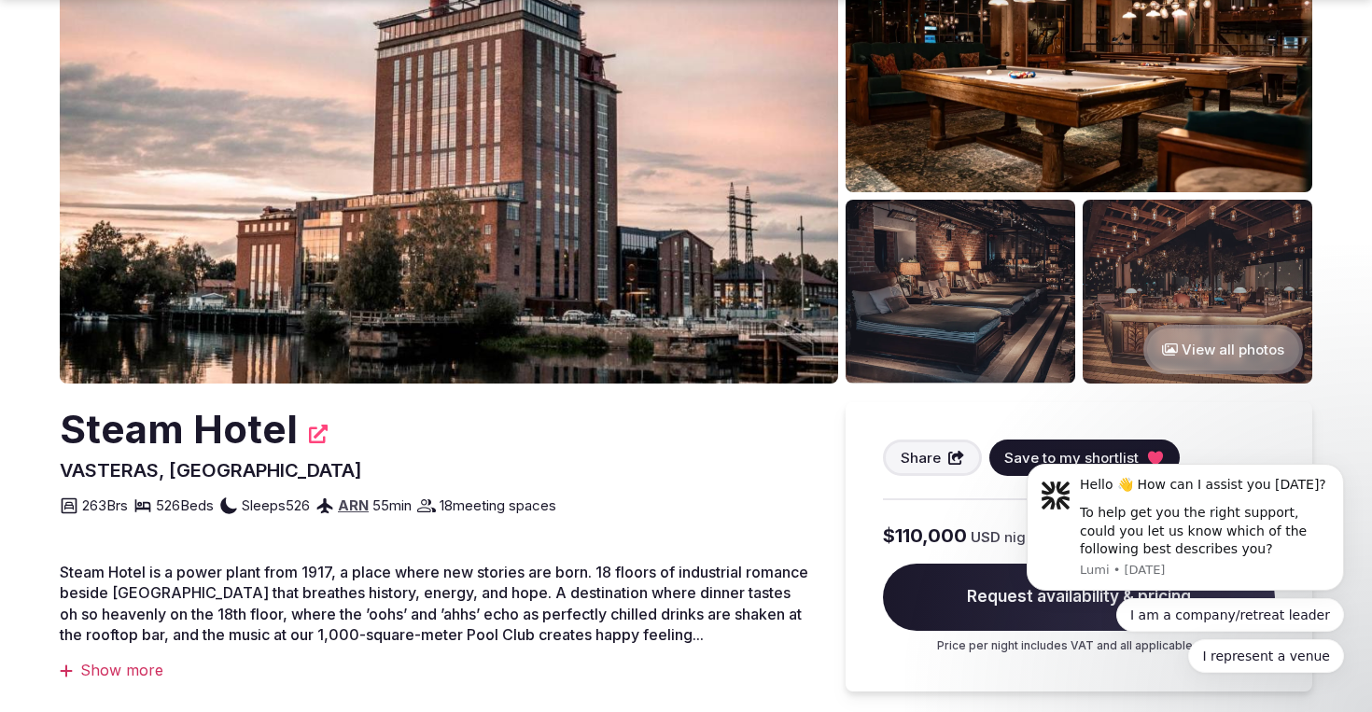
scroll to position [161, 0]
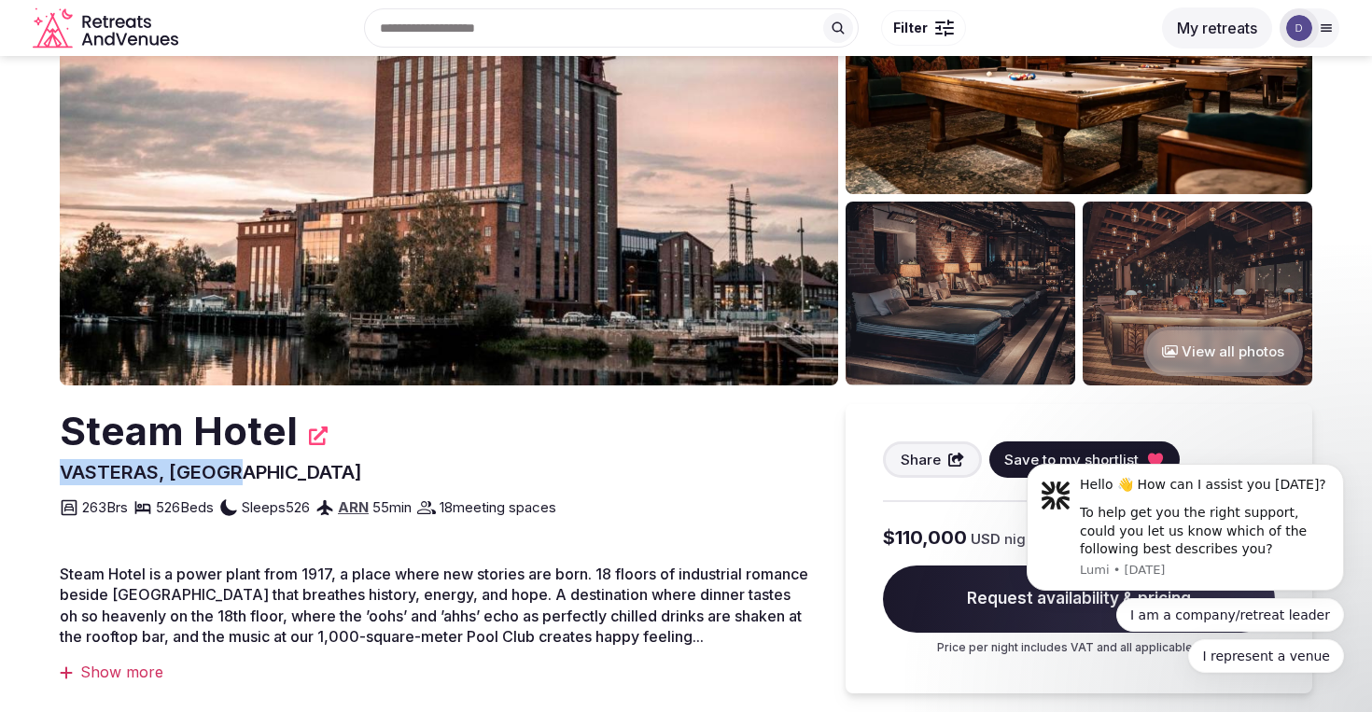
drag, startPoint x: 246, startPoint y: 471, endPoint x: 57, endPoint y: 469, distance: 189.5
copy span "VASTERAS, [GEOGRAPHIC_DATA]"
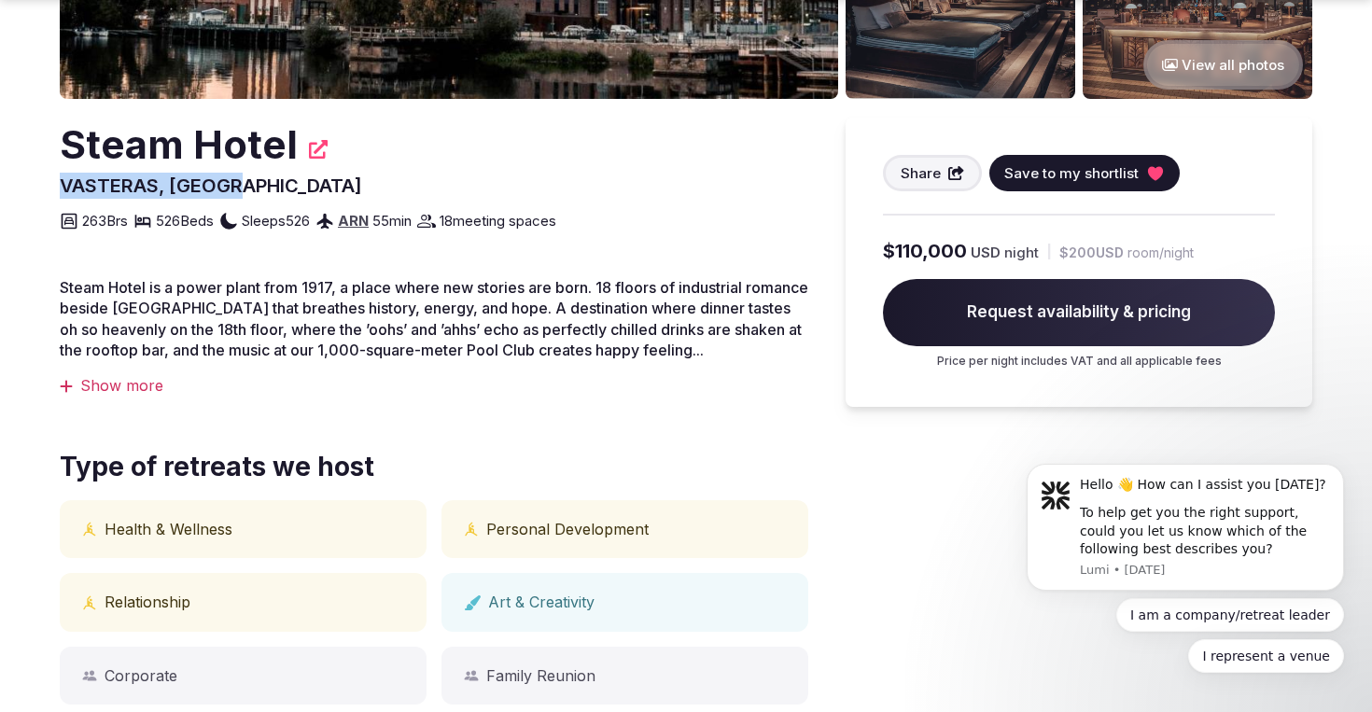
scroll to position [449, 0]
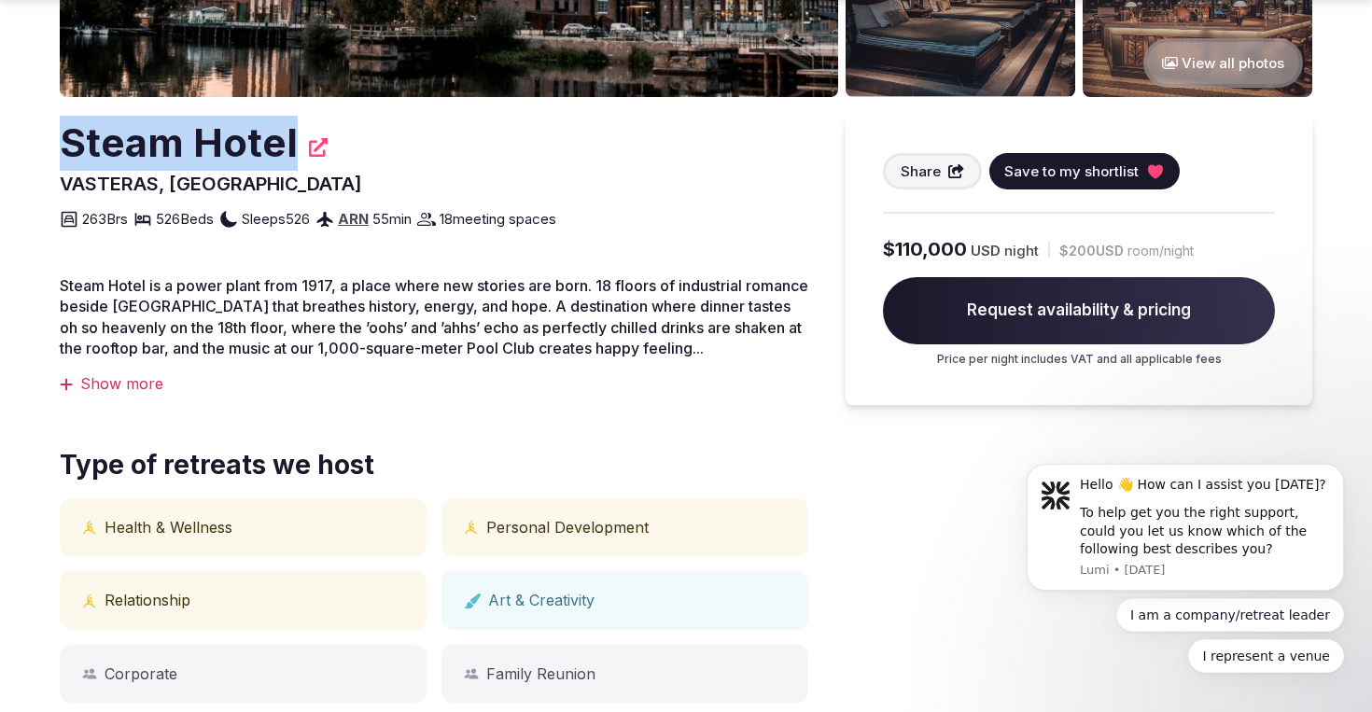
drag, startPoint x: 291, startPoint y: 144, endPoint x: 65, endPoint y: 146, distance: 225.9
click at [67, 146] on h2 "Steam Hotel" at bounding box center [179, 143] width 238 height 55
copy h2 "Steam Hotel"
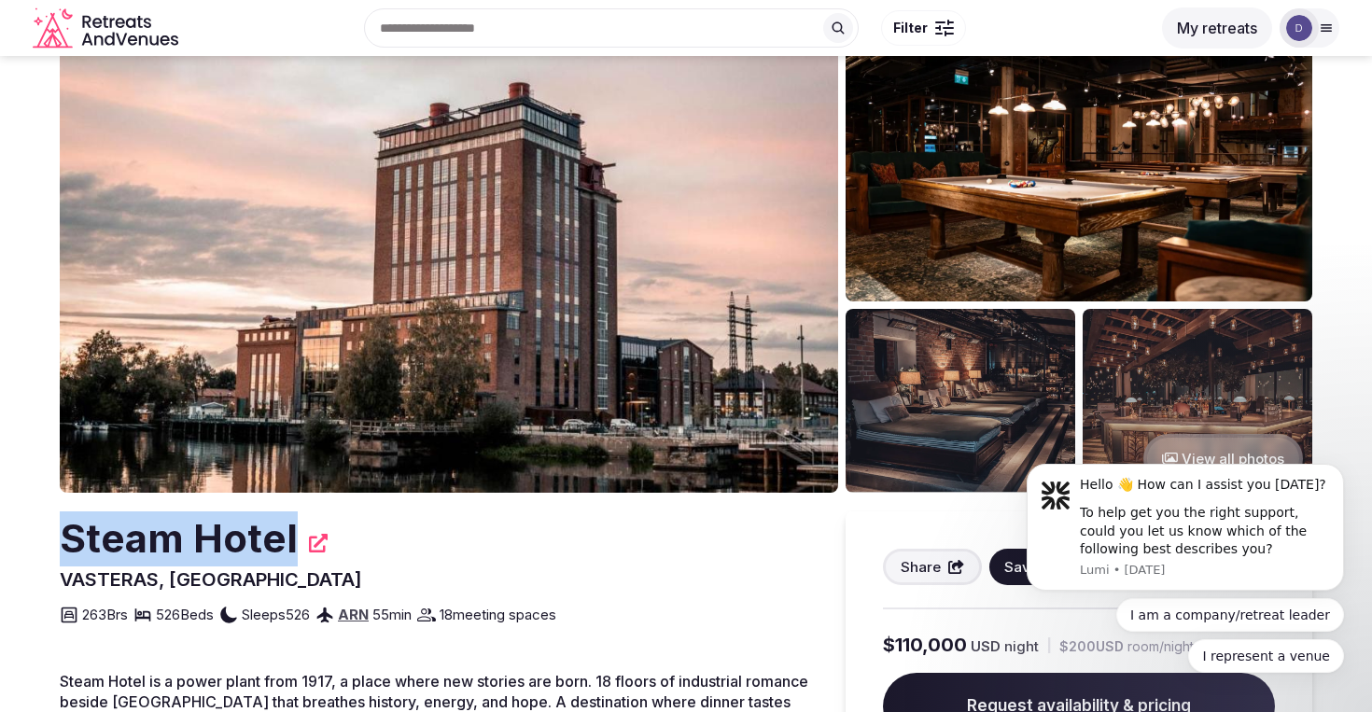
scroll to position [59, 0]
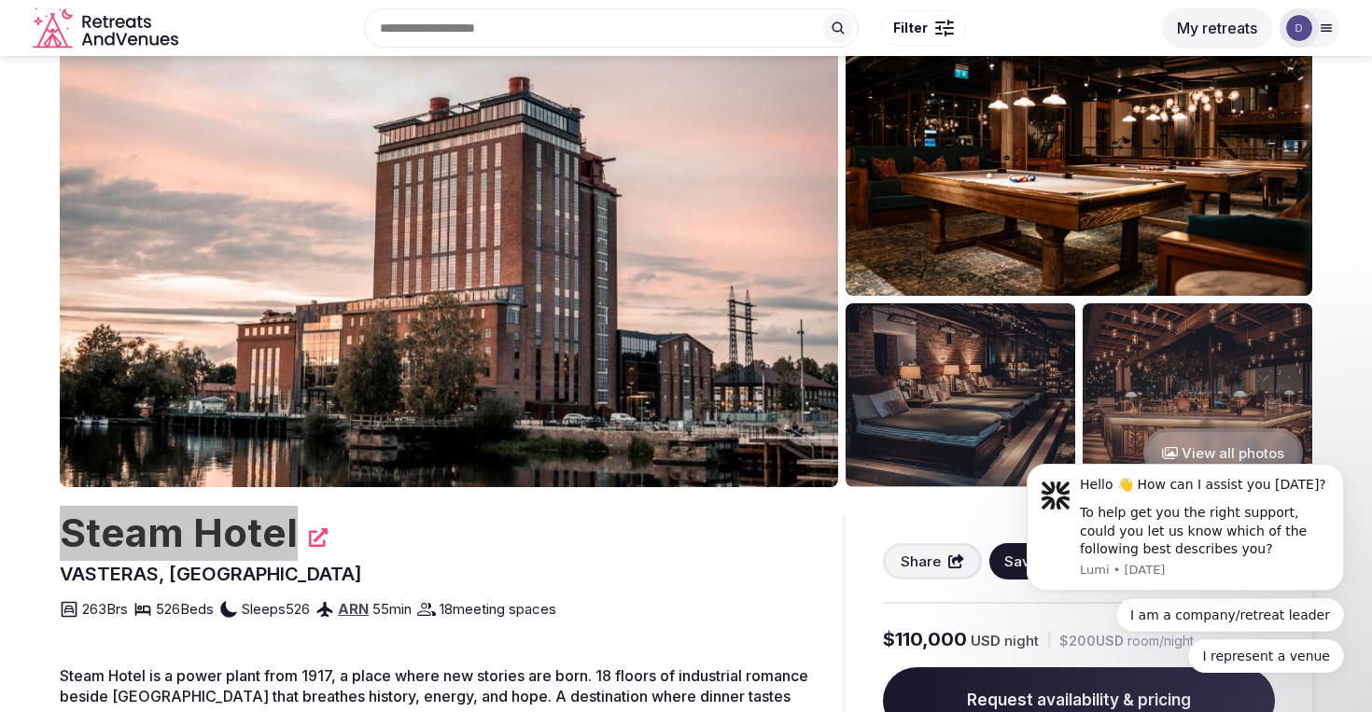
click at [1185, 448] on body "Hello 👋 How can I assist you [DATE]? To help get you the right support, could y…" at bounding box center [1185, 532] width 358 height 327
click at [1185, 453] on body "Hello 👋 How can I assist you [DATE]? To help get you the right support, could y…" at bounding box center [1185, 532] width 358 height 327
click at [1201, 446] on body "Hello 👋 How can I assist you [DATE]? To help get you the right support, could y…" at bounding box center [1185, 532] width 358 height 327
click at [1199, 457] on body "Hello 👋 How can I assist you [DATE]? To help get you the right support, could y…" at bounding box center [1185, 532] width 358 height 327
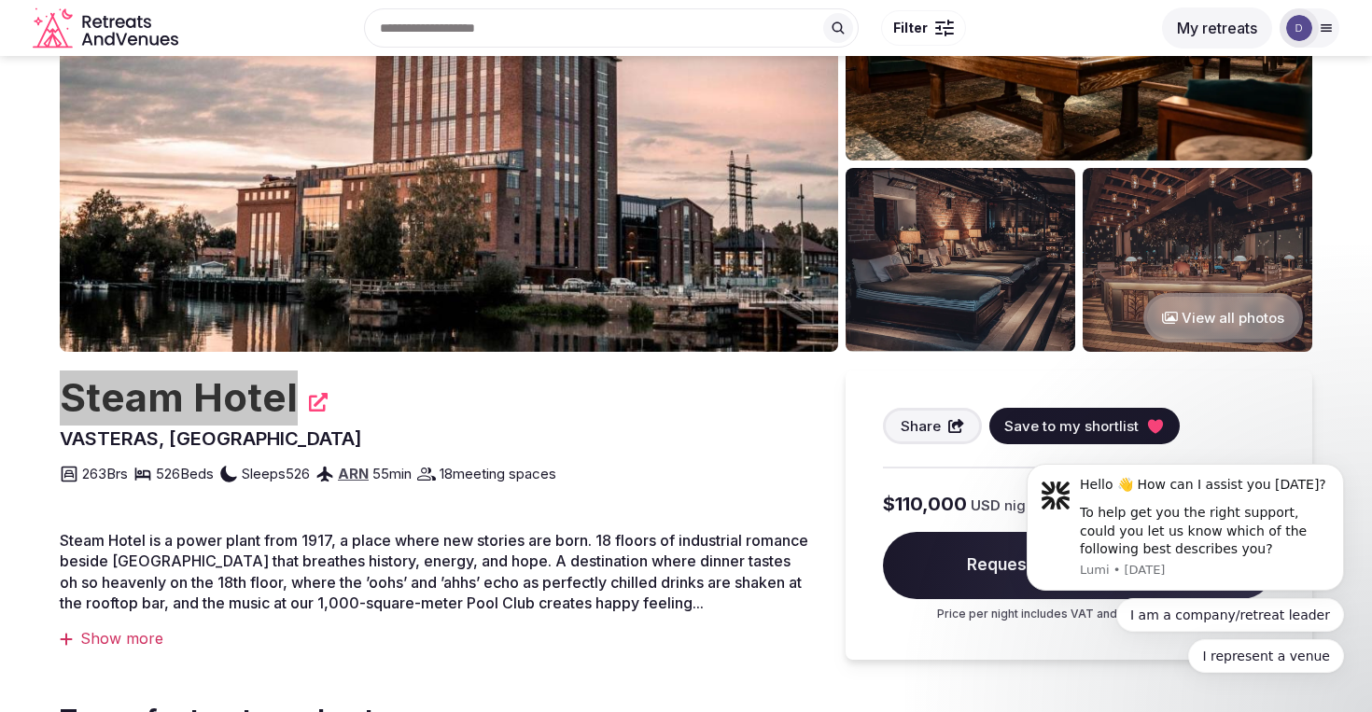
scroll to position [189, 0]
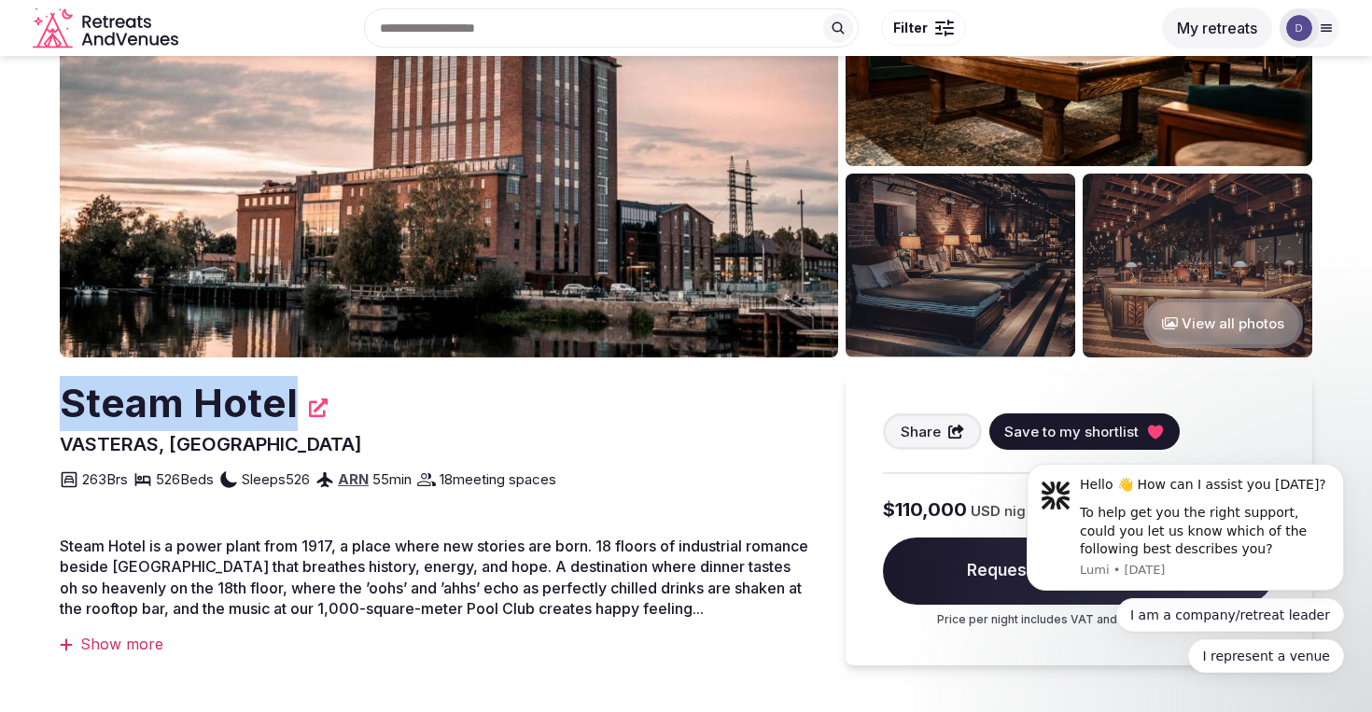
click at [1202, 329] on button "View all photos" at bounding box center [1224, 323] width 160 height 49
